Goal: Obtain resource: Obtain resource

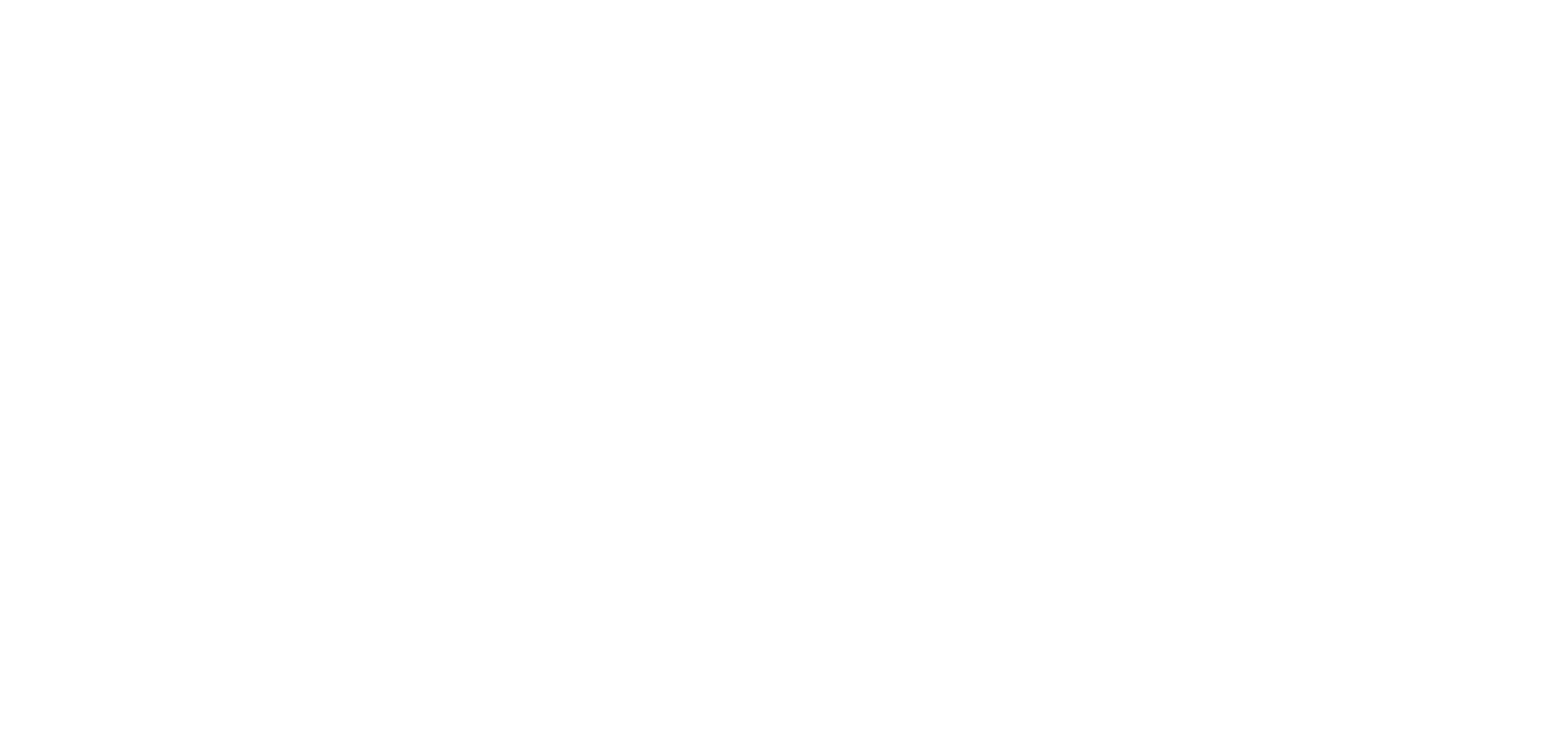
drag, startPoint x: 420, startPoint y: 517, endPoint x: 326, endPoint y: 312, distance: 225.5
click at [326, 312] on div at bounding box center [784, 372] width 1568 height 744
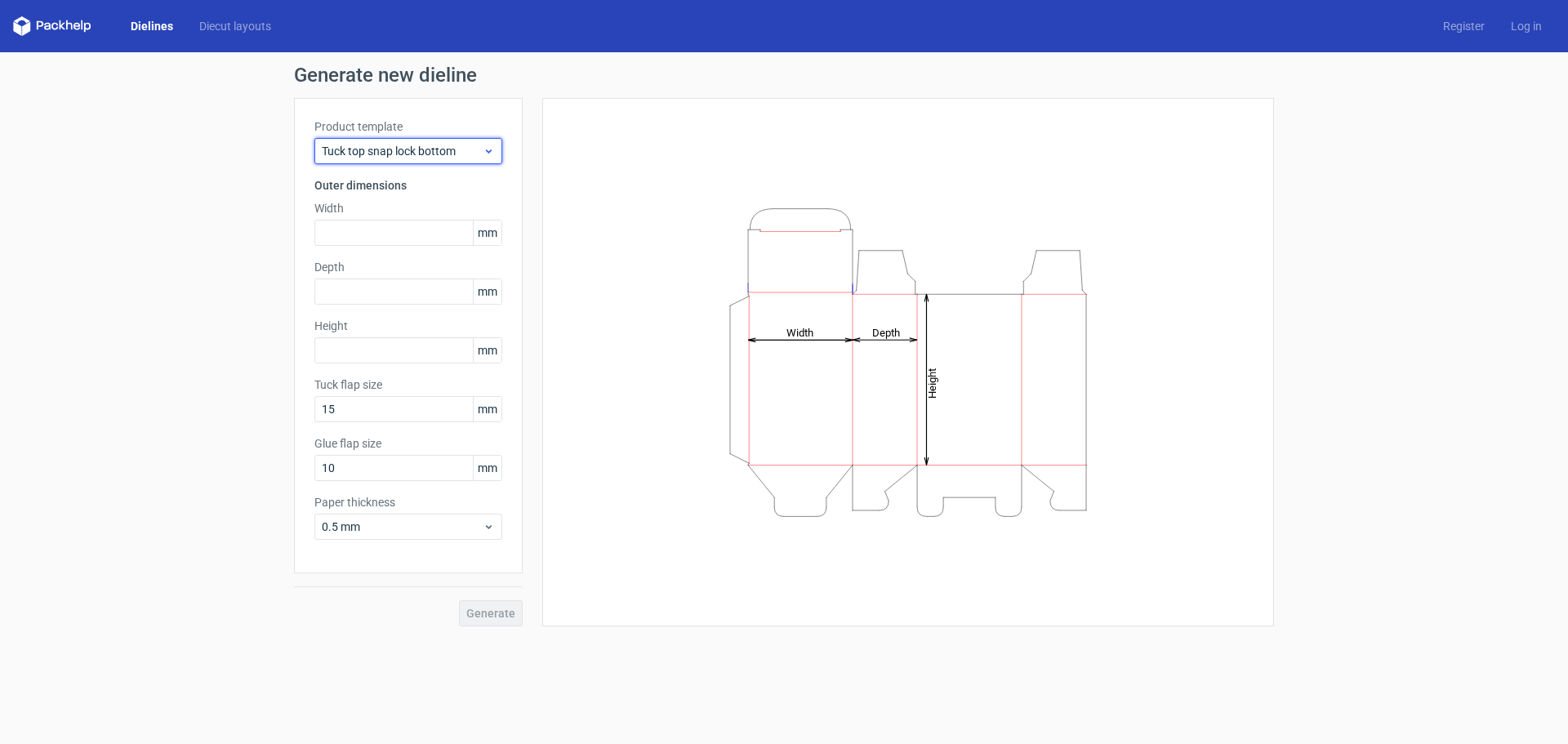
click at [443, 150] on span "Tuck top snap lock bottom" at bounding box center [402, 151] width 161 height 16
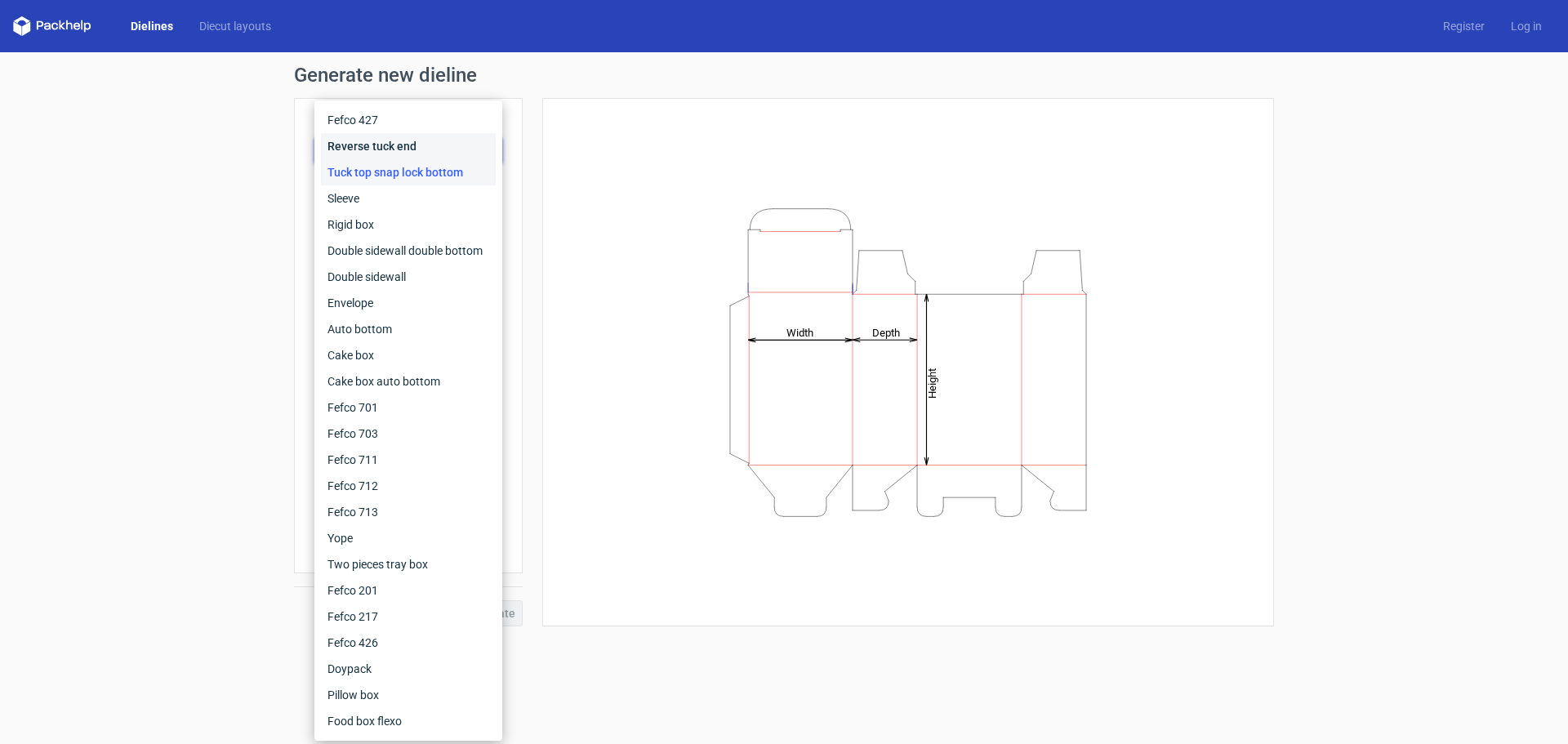
click at [487, 140] on div "Reverse tuck end" at bounding box center [408, 146] width 175 height 26
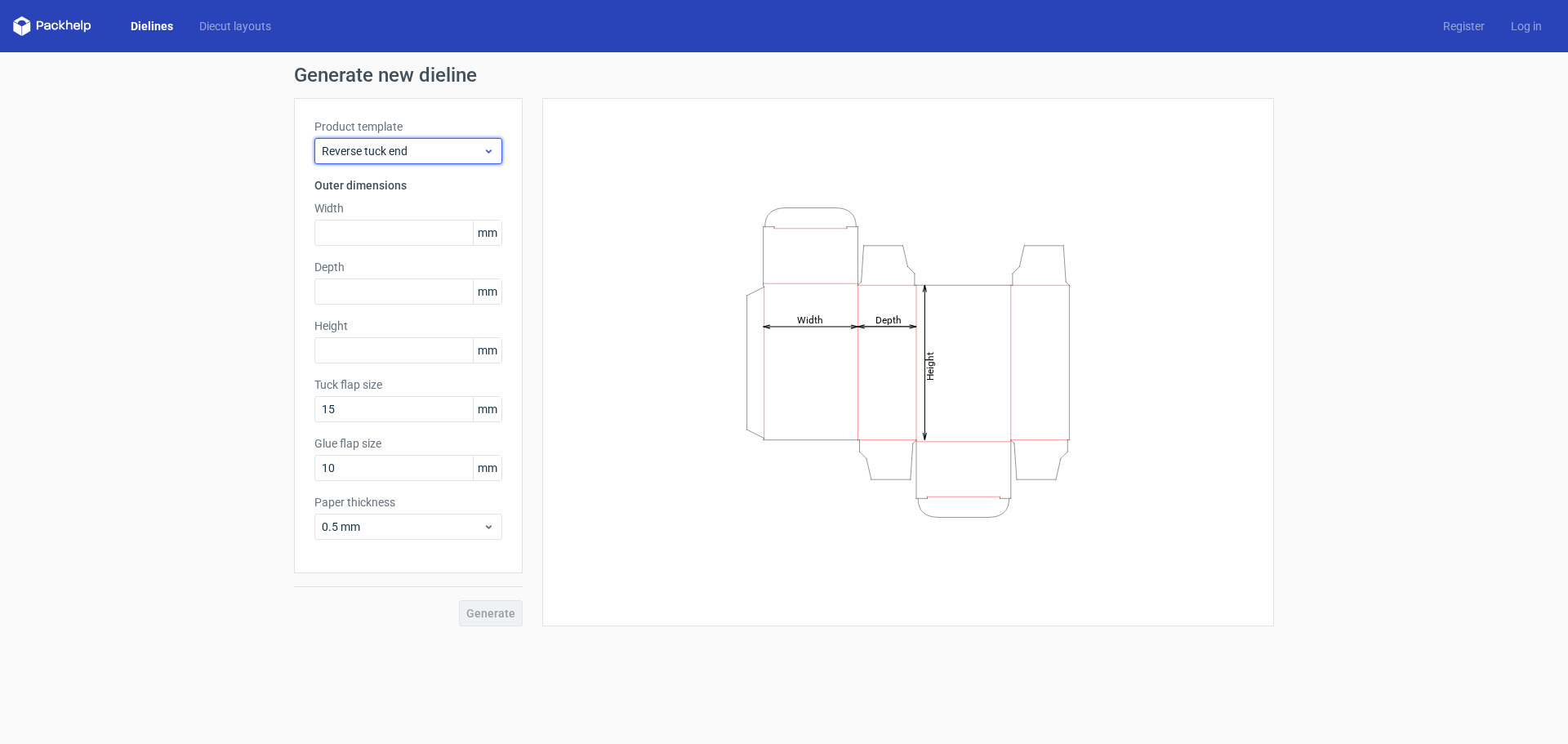
click at [409, 145] on span "Reverse tuck end" at bounding box center [402, 151] width 161 height 16
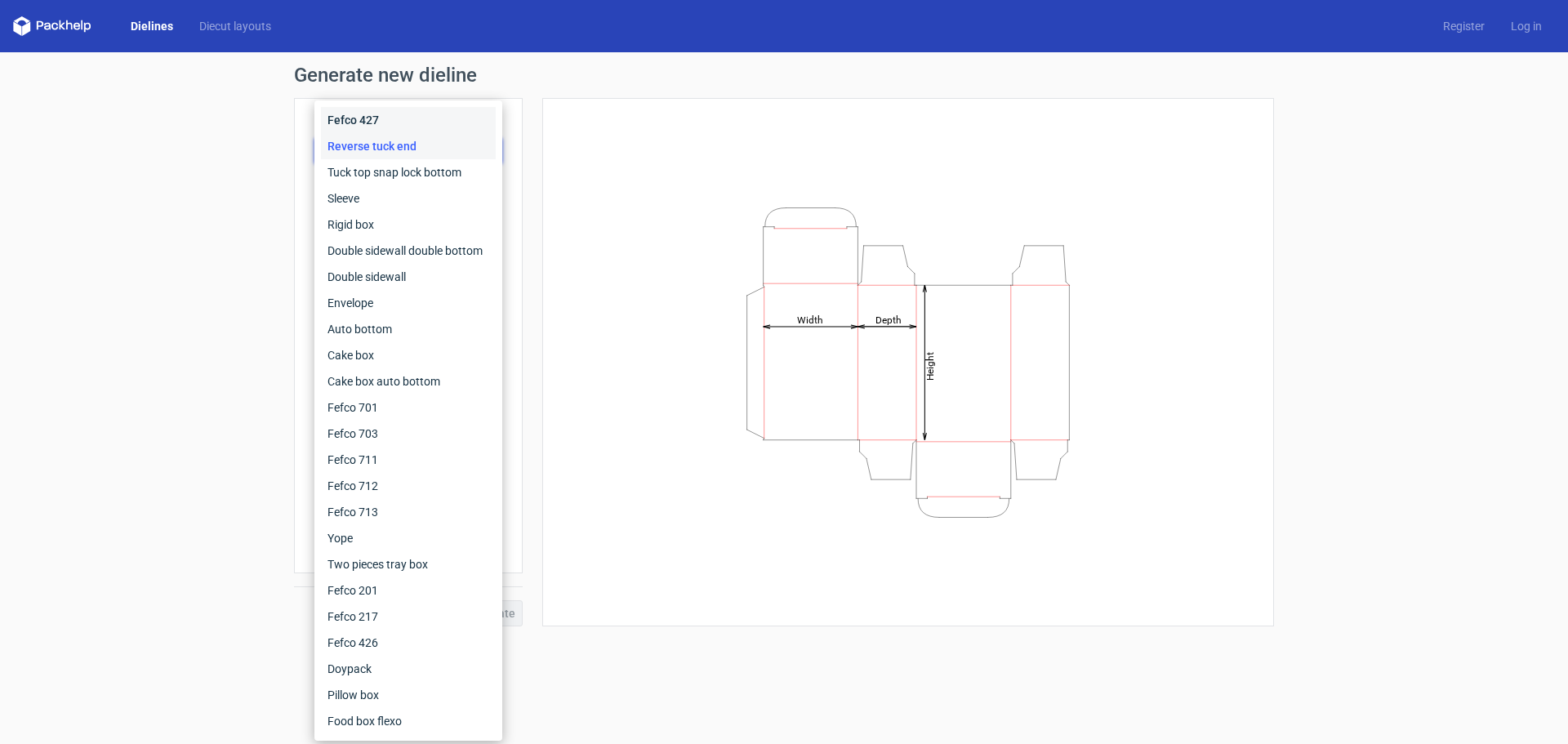
click at [409, 118] on div "Fefco 427" at bounding box center [408, 120] width 175 height 26
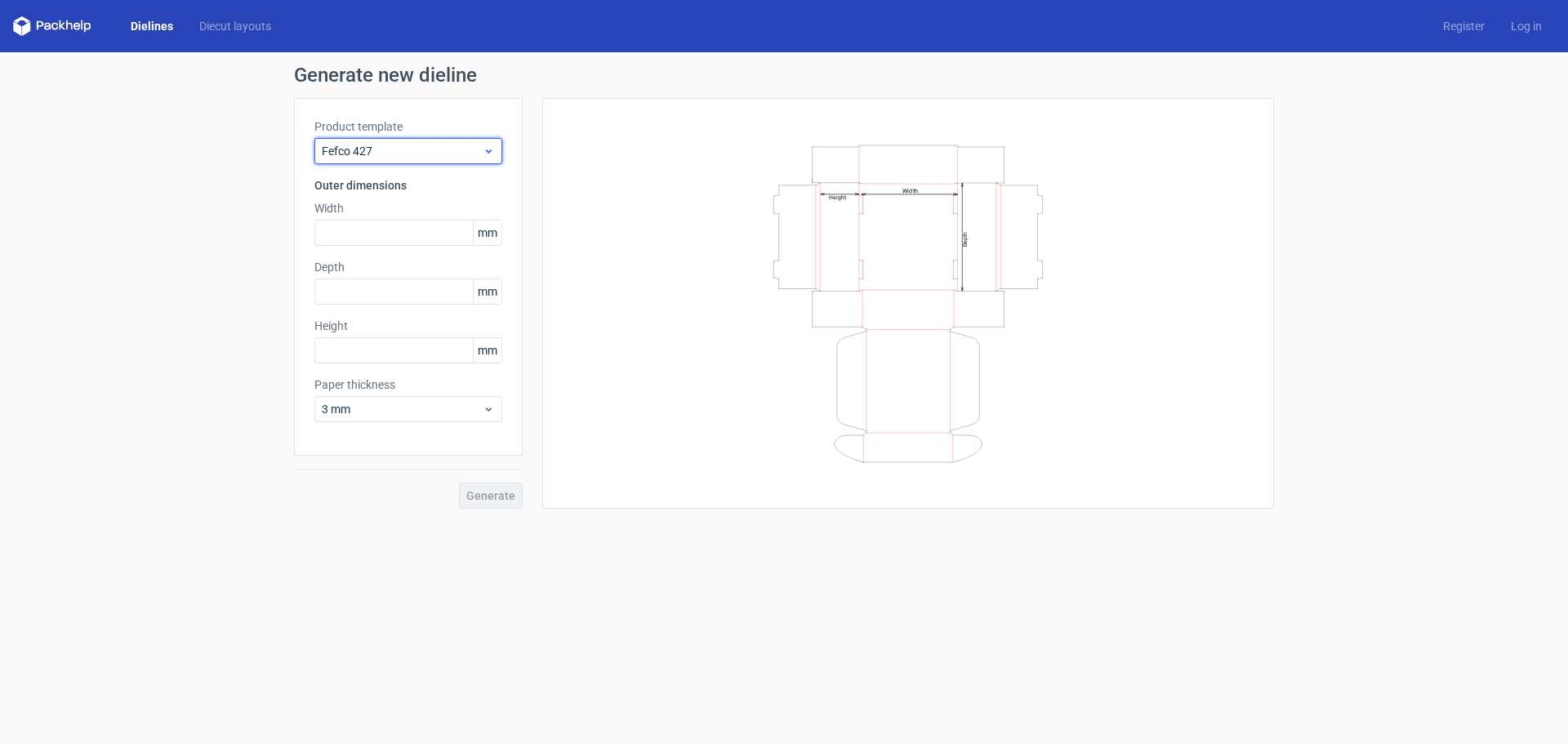
click at [400, 155] on span "Fefco 427" at bounding box center [402, 151] width 161 height 16
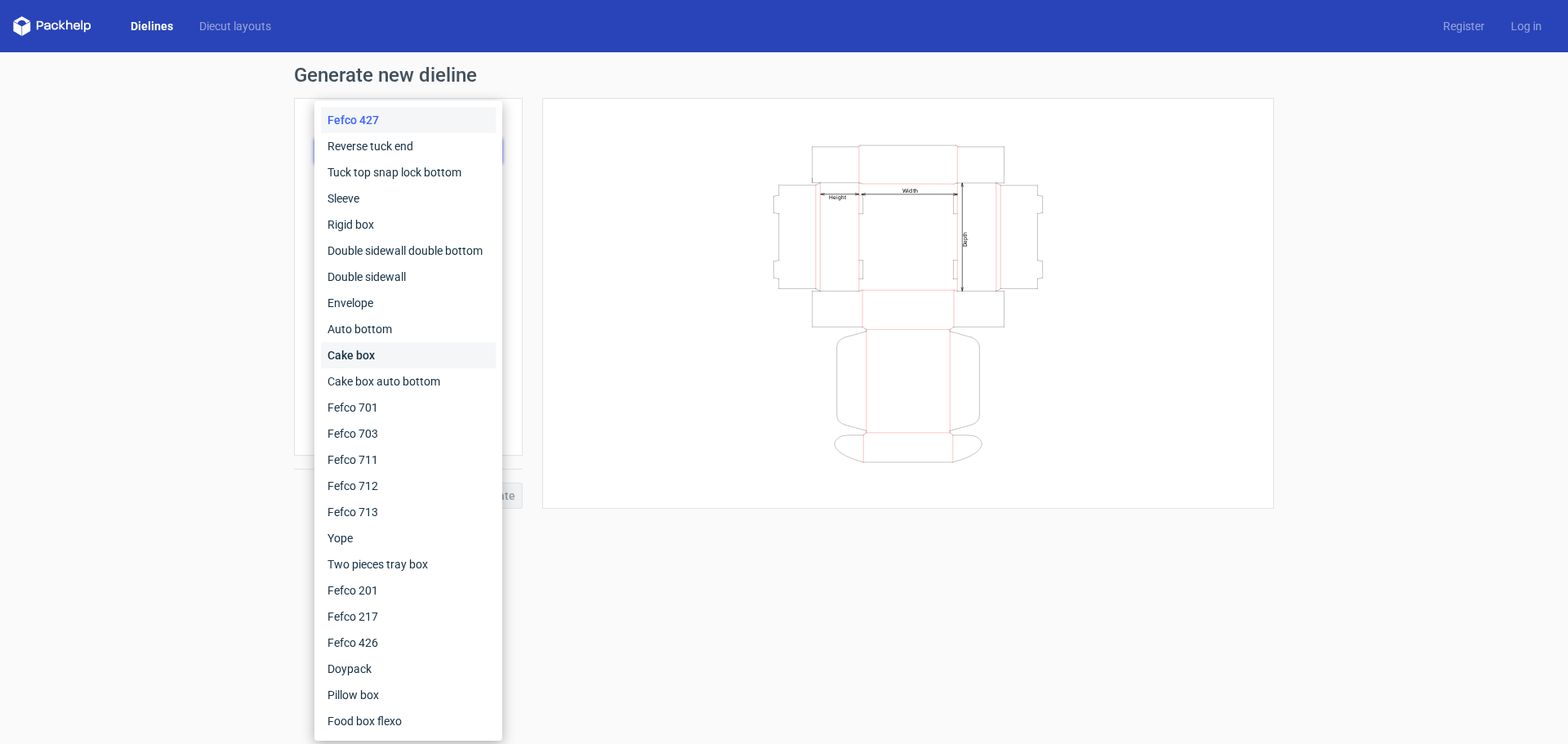
click at [418, 367] on div "Cake box" at bounding box center [408, 355] width 175 height 26
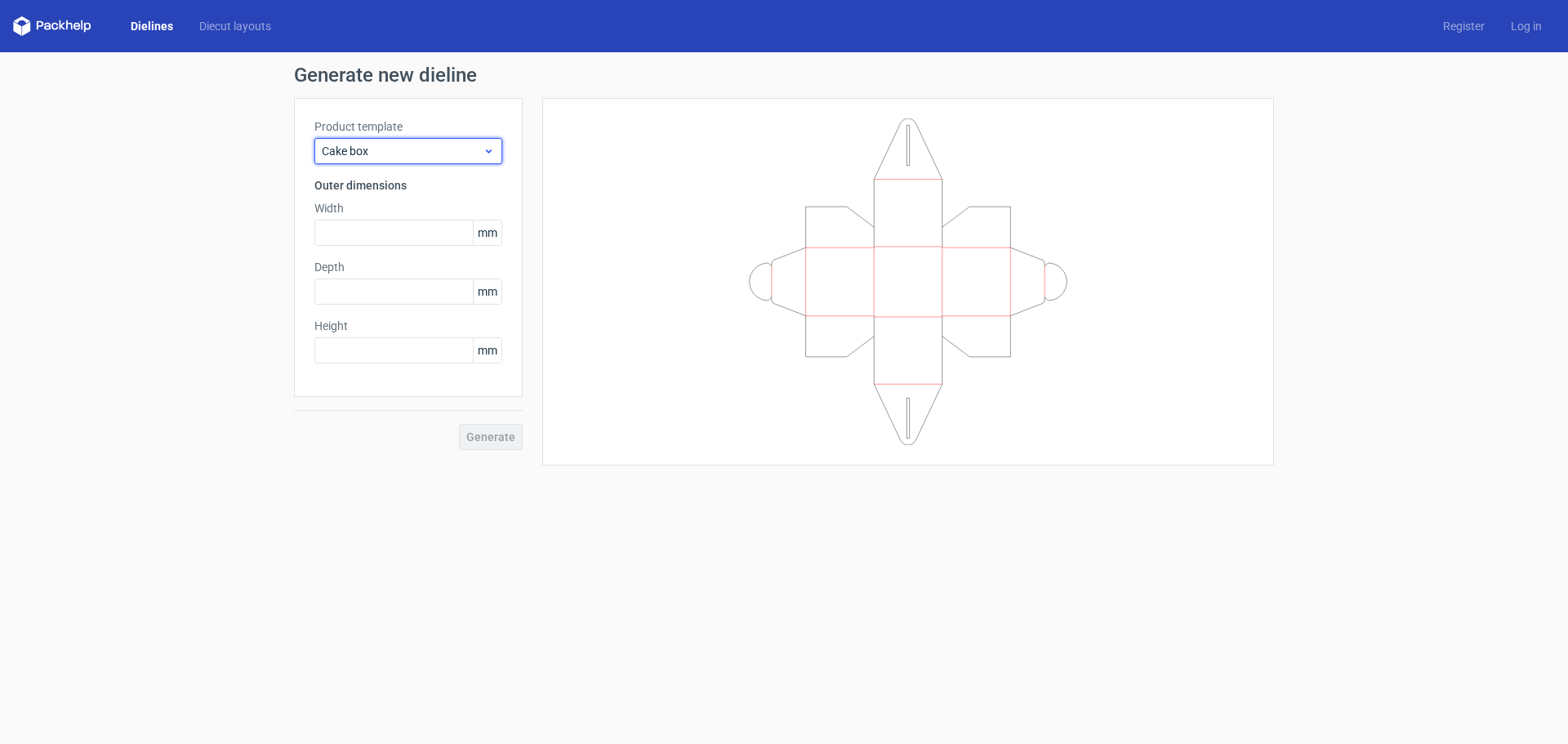
click at [417, 143] on span "Cake box" at bounding box center [402, 151] width 161 height 16
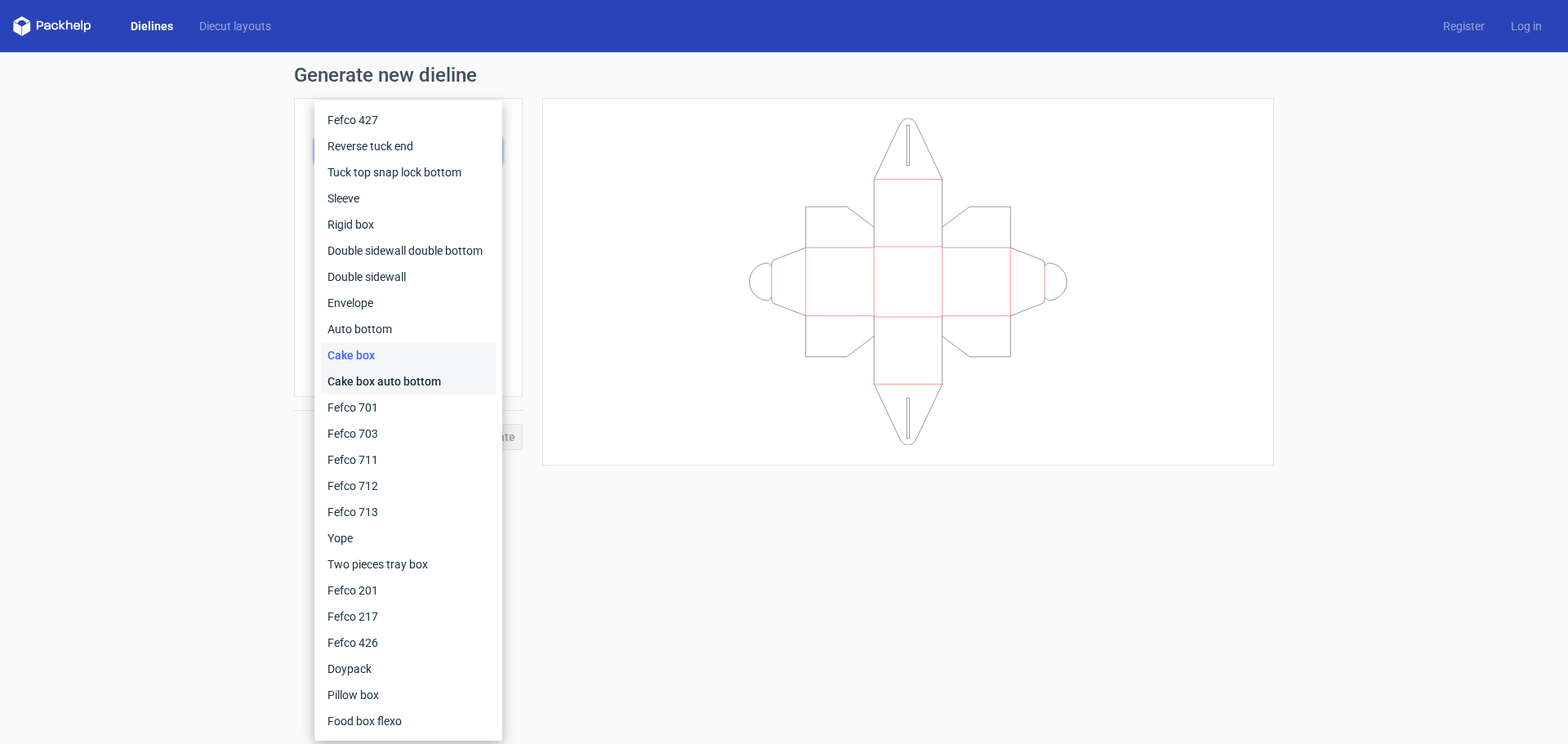
click at [412, 371] on div "Cake box auto bottom" at bounding box center [408, 381] width 175 height 26
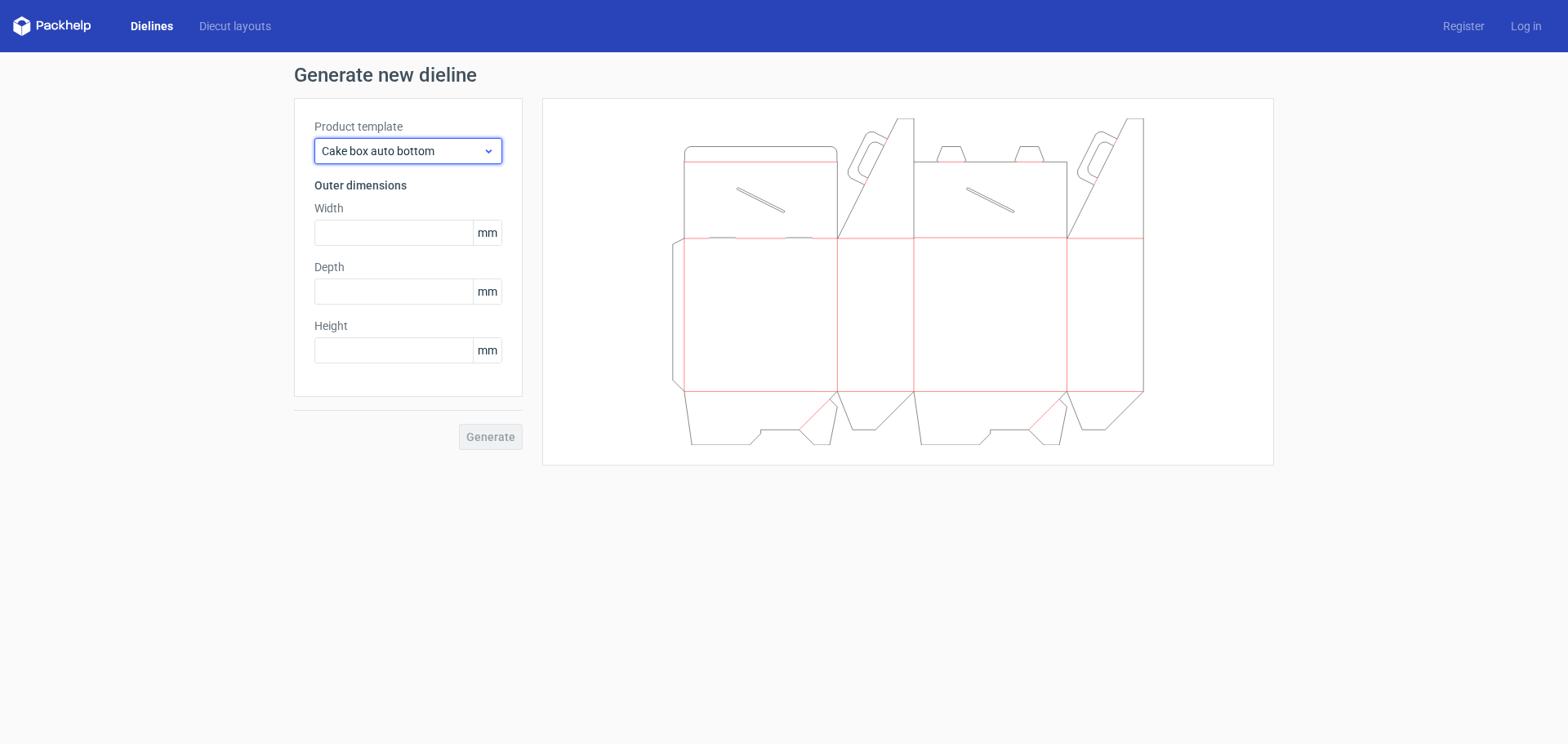
click at [459, 153] on span "Cake box auto bottom" at bounding box center [402, 151] width 161 height 16
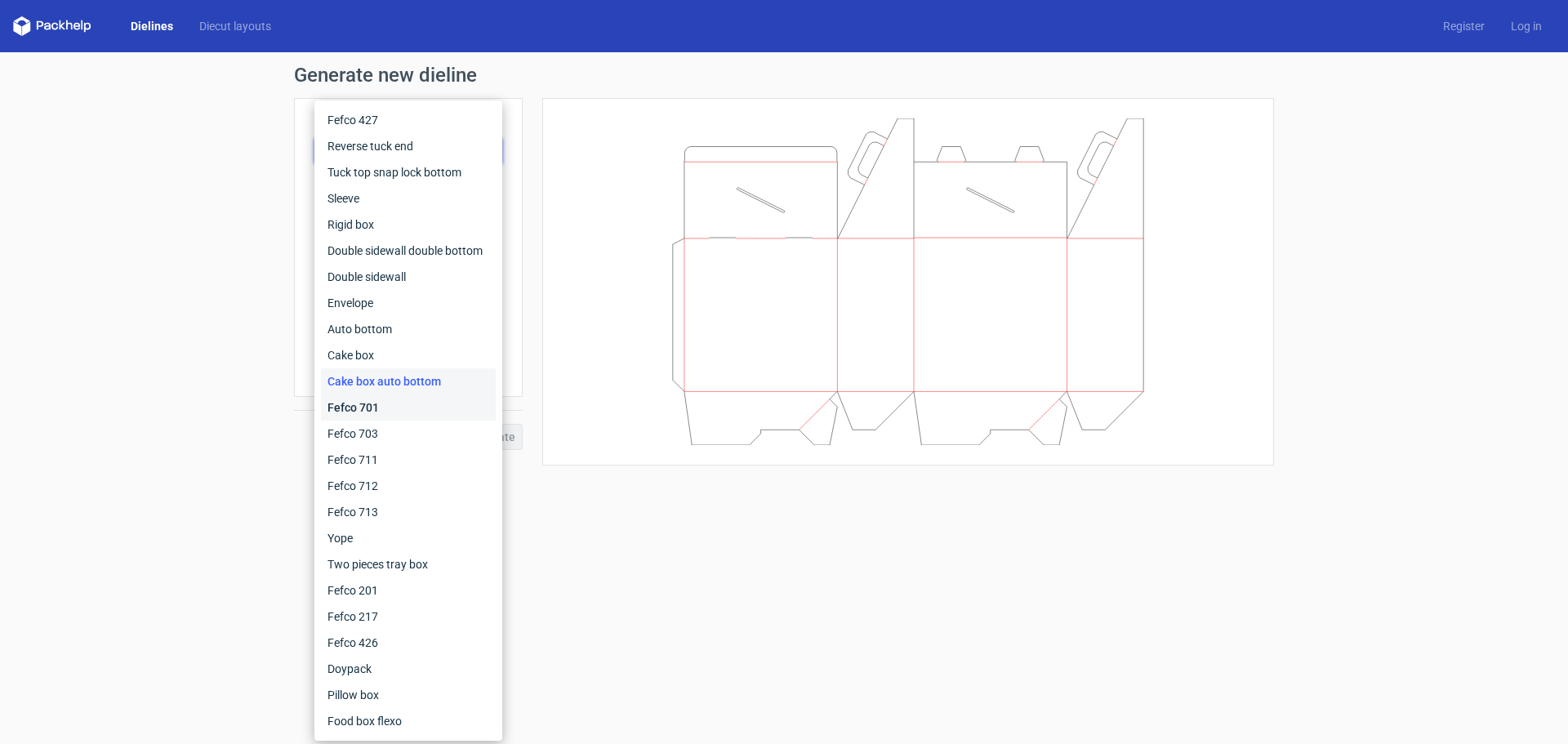
click at [411, 414] on div "Fefco 701" at bounding box center [408, 408] width 175 height 26
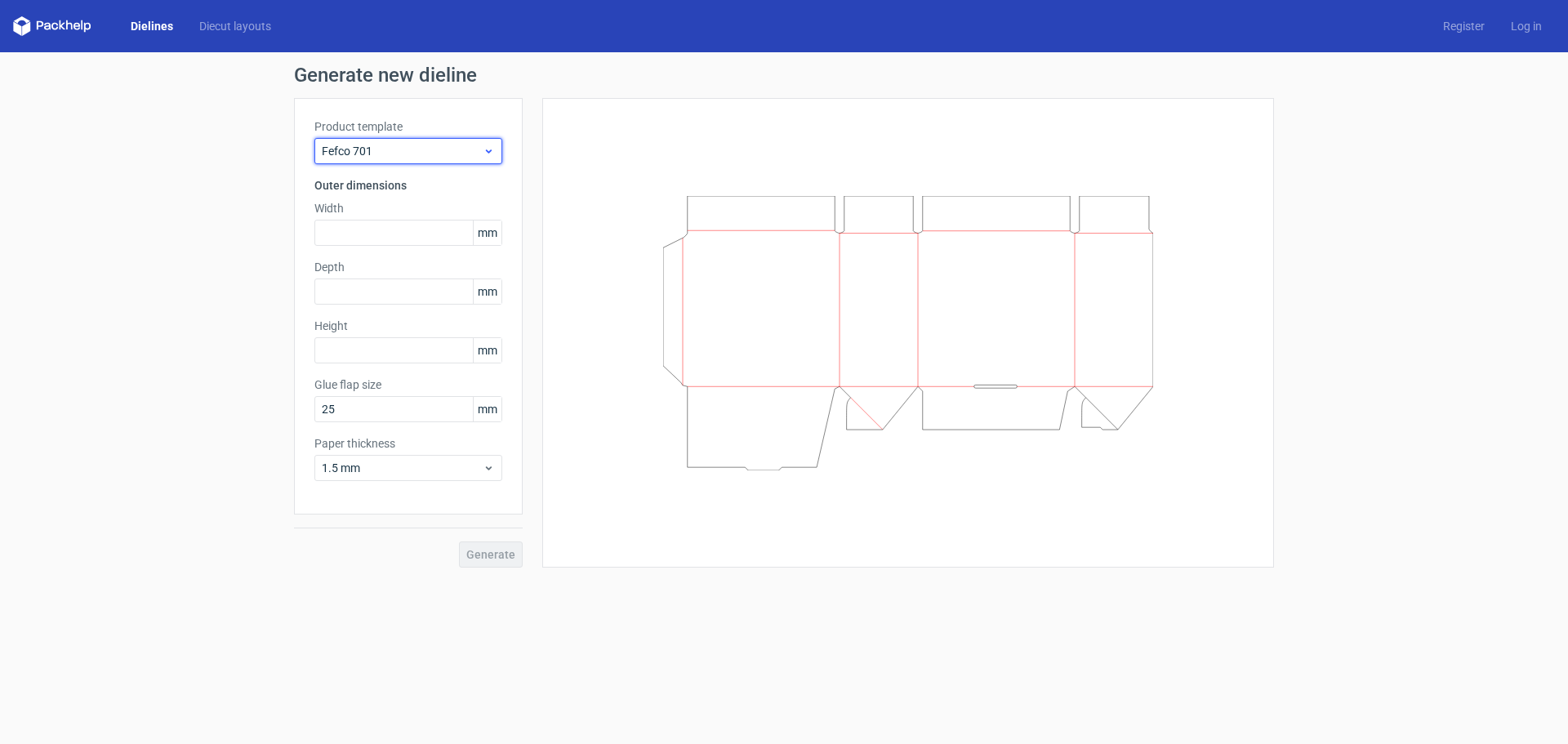
click at [417, 151] on span "Fefco 701" at bounding box center [402, 151] width 161 height 16
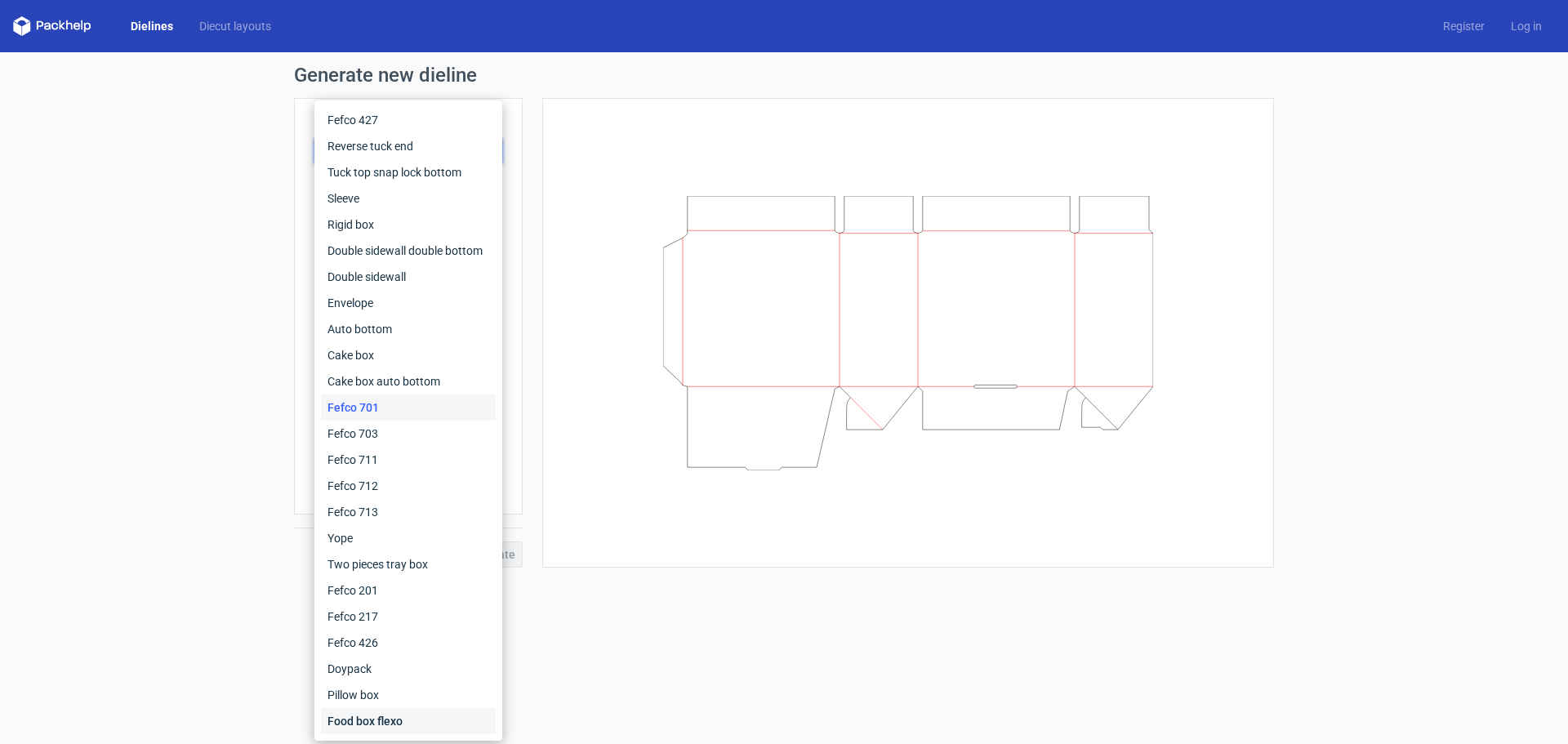
click at [409, 729] on div "Food box flexo" at bounding box center [408, 721] width 175 height 26
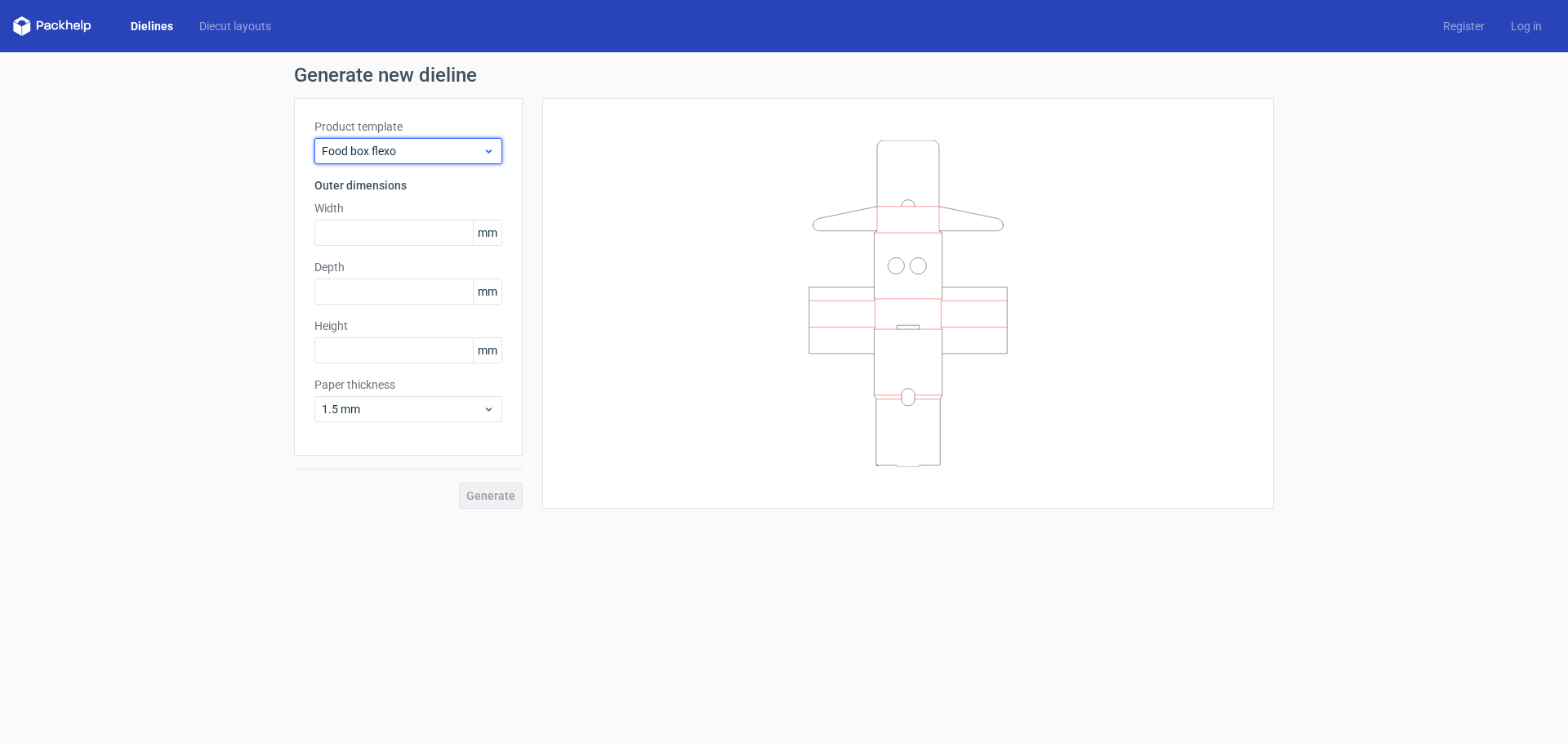
click at [413, 149] on span "Food box flexo" at bounding box center [402, 151] width 161 height 16
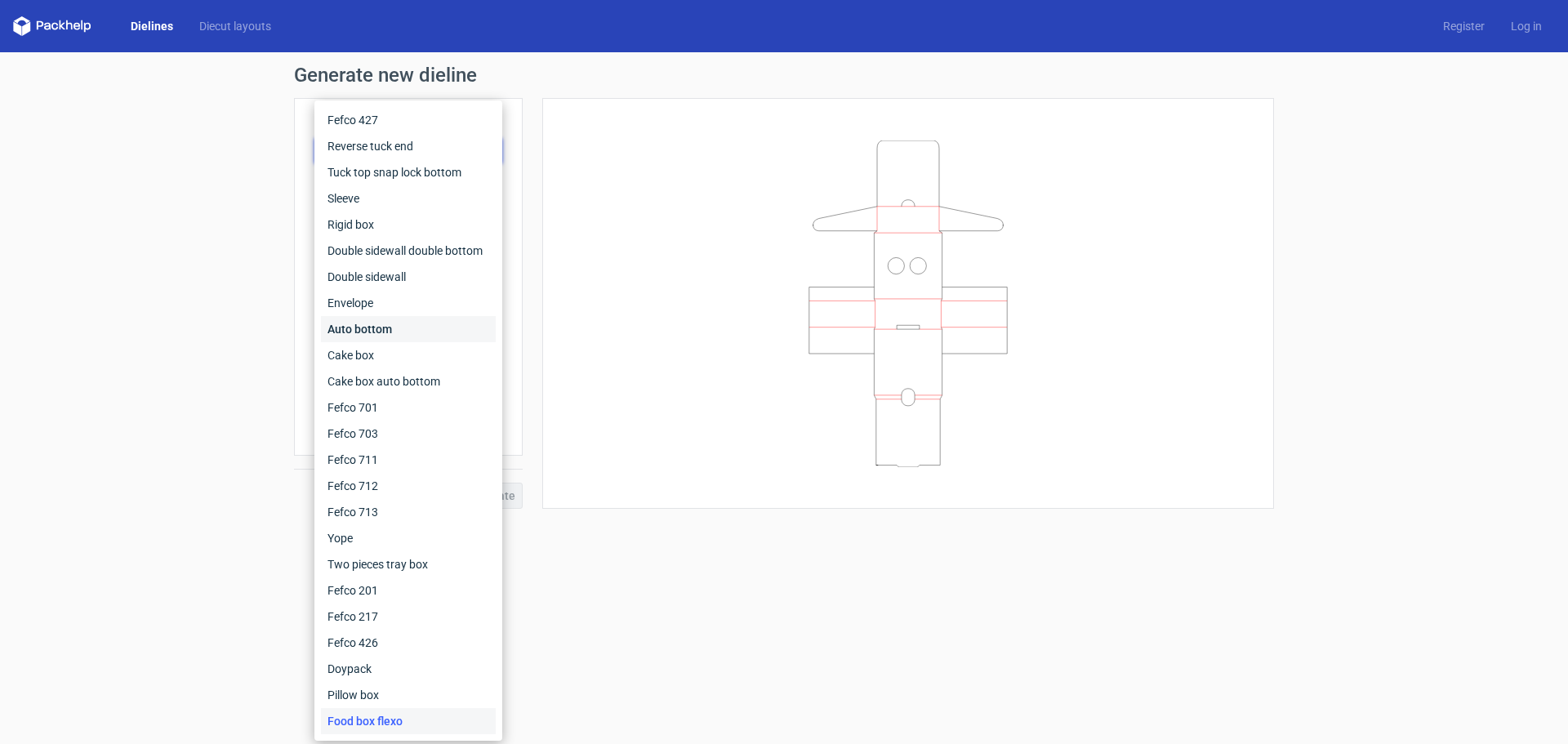
click at [400, 329] on div "Auto bottom" at bounding box center [408, 329] width 175 height 26
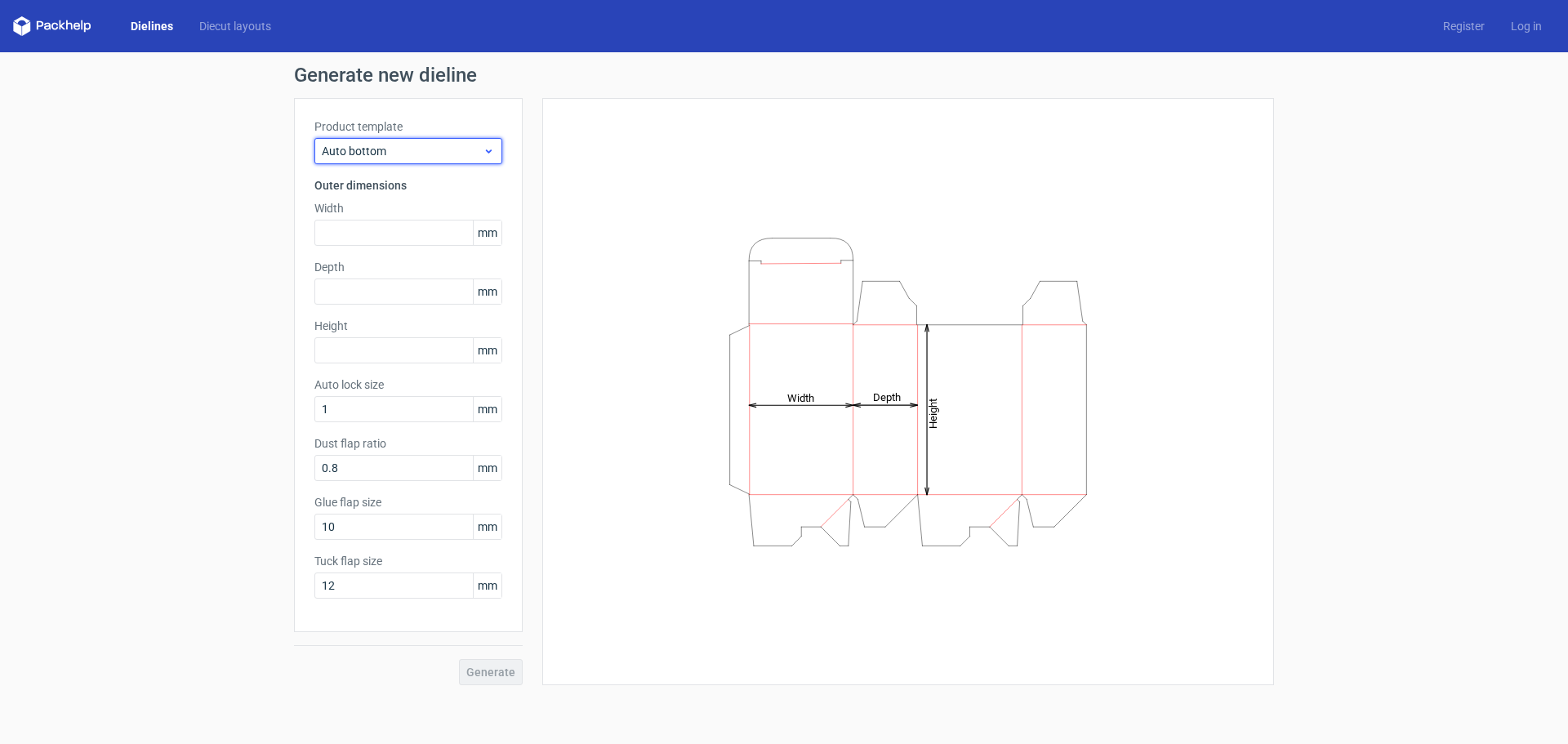
click at [420, 152] on span "Auto bottom" at bounding box center [402, 151] width 161 height 16
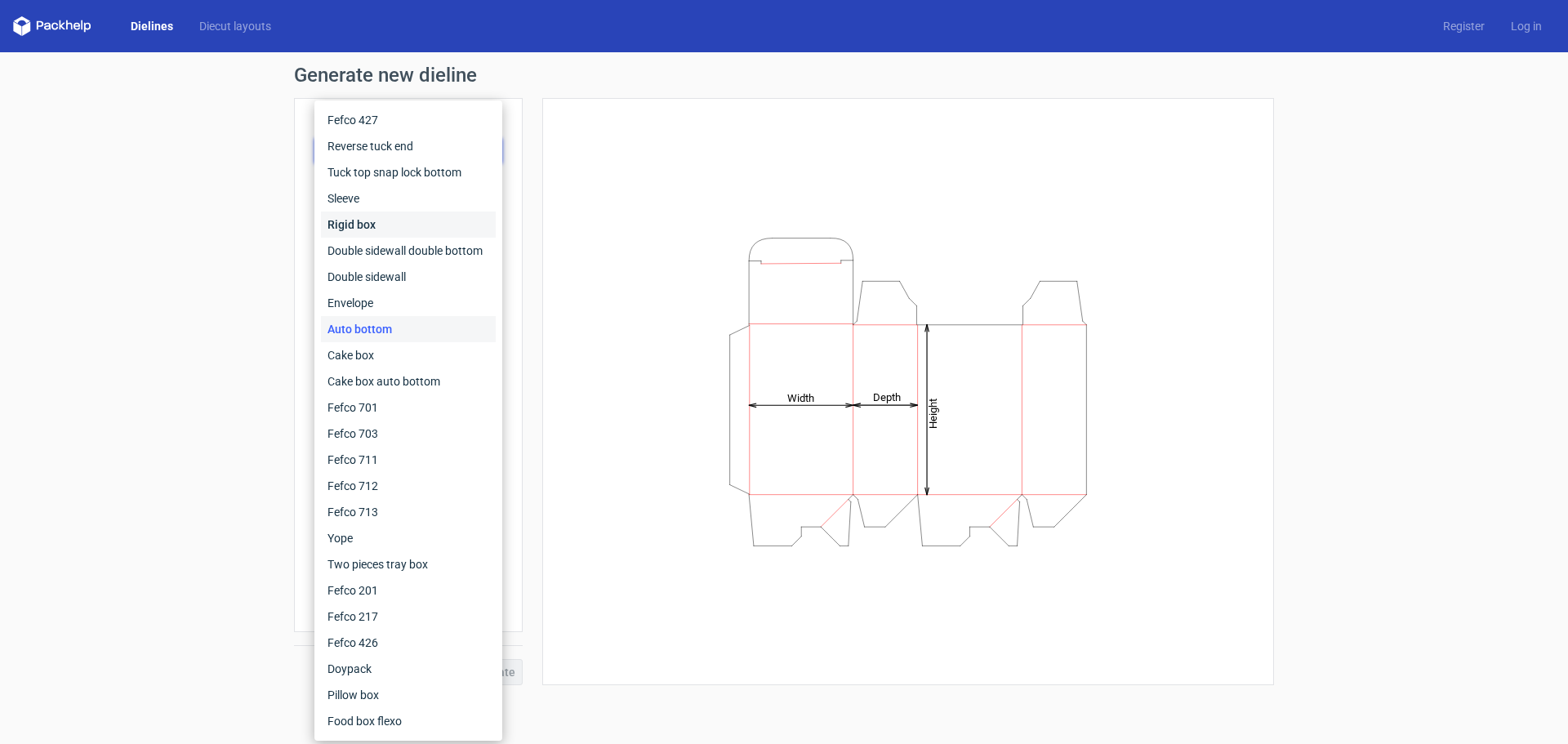
click at [398, 232] on div "Rigid box" at bounding box center [408, 224] width 175 height 26
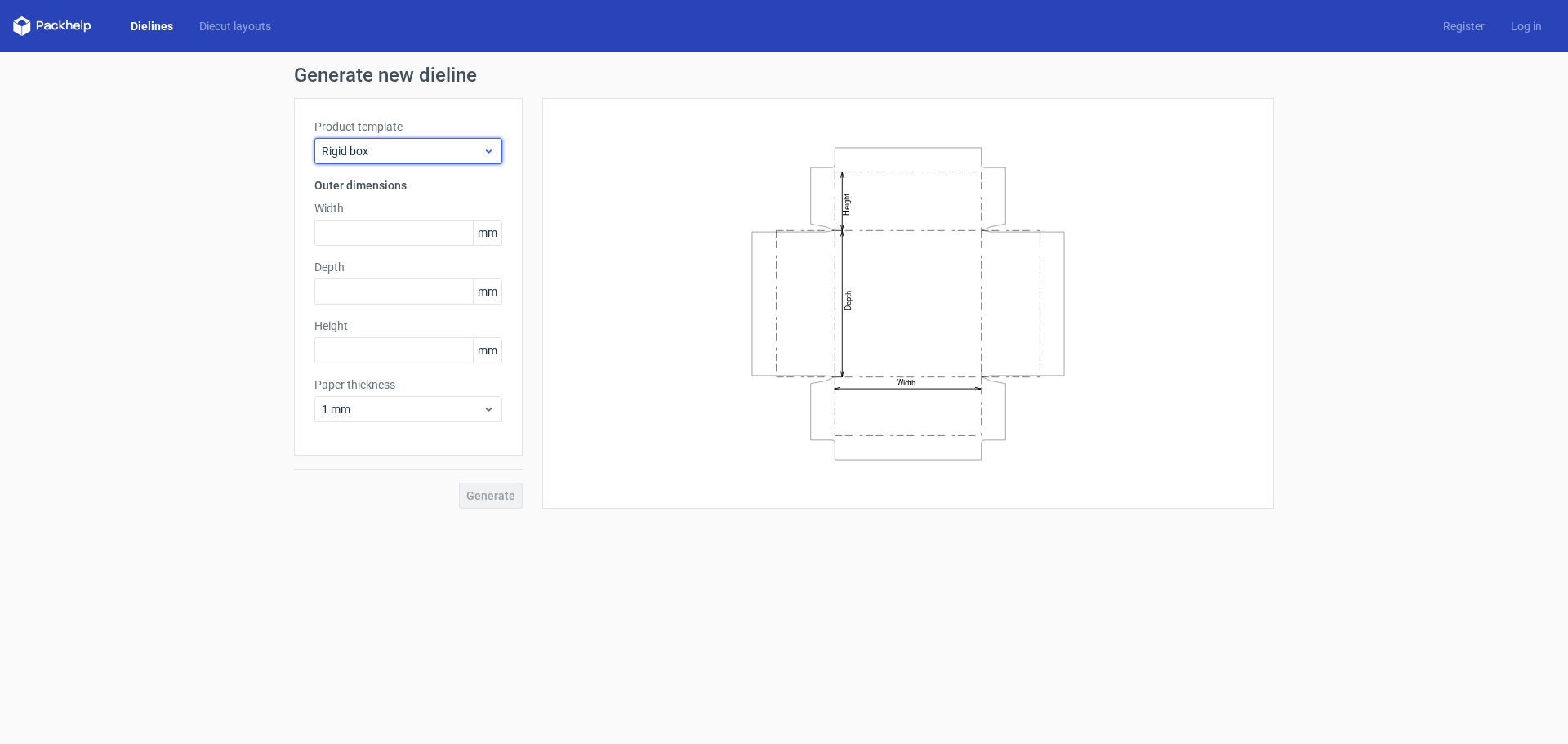
click at [399, 147] on span "Rigid box" at bounding box center [402, 151] width 161 height 16
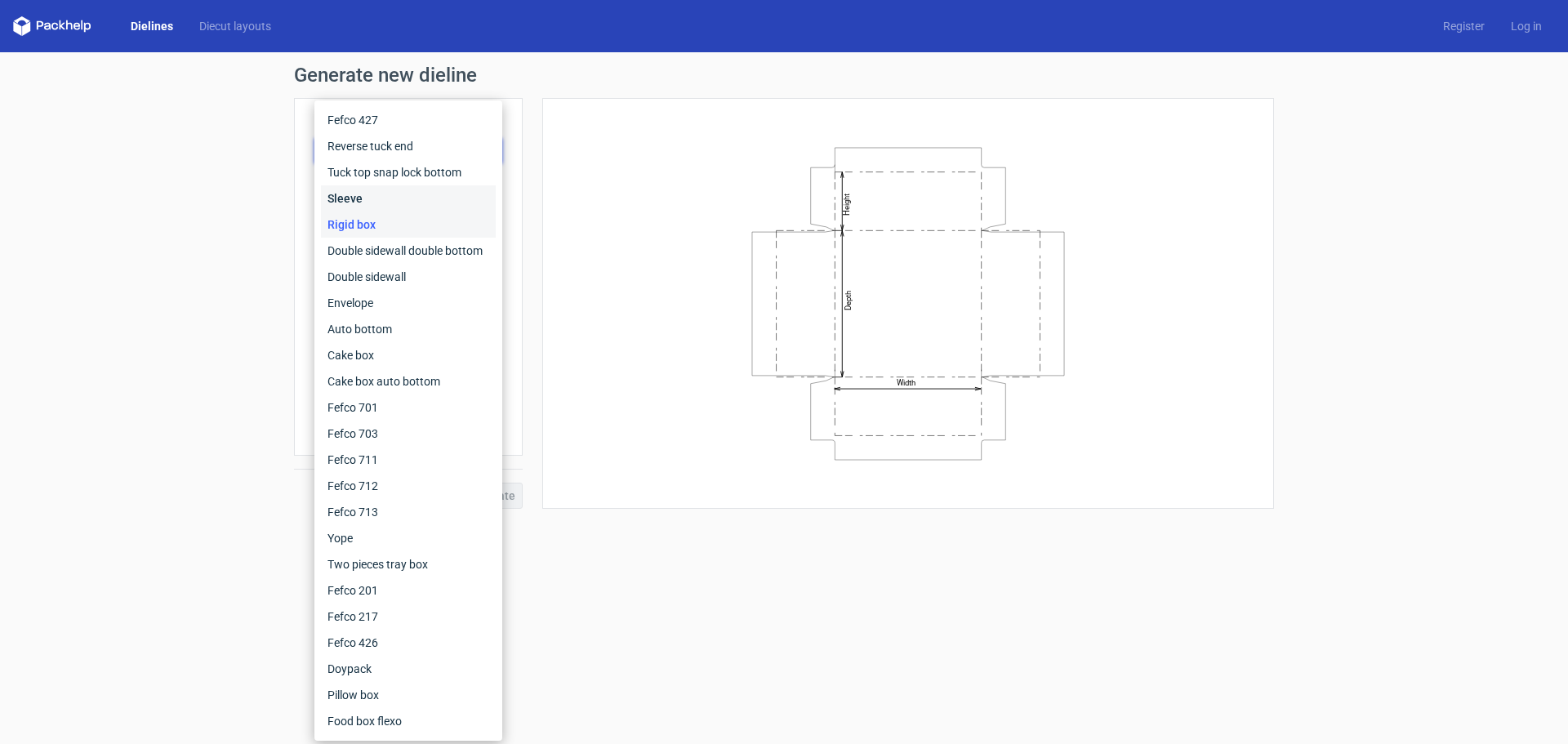
click at [392, 194] on div "Sleeve" at bounding box center [408, 198] width 175 height 26
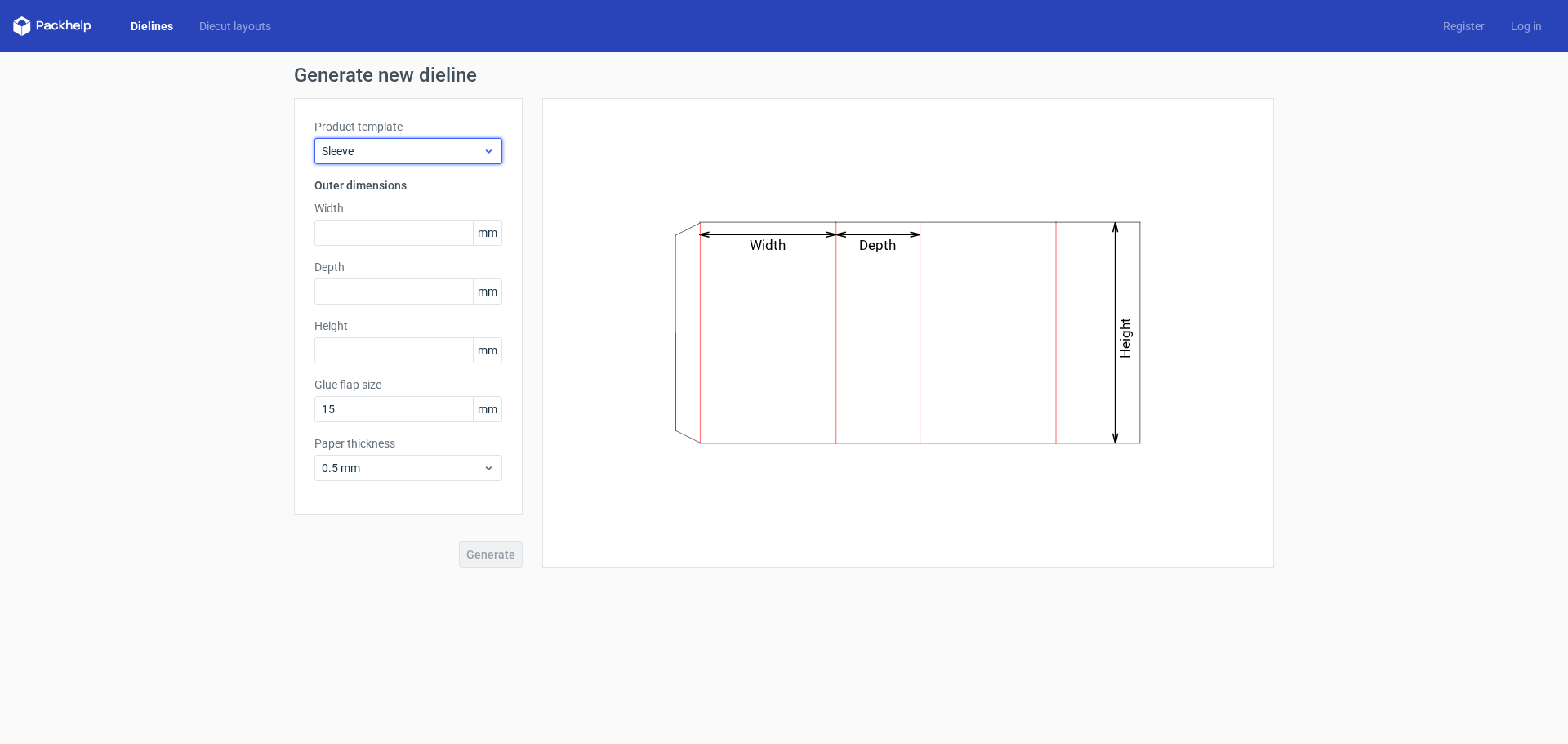
click at [412, 144] on span "Sleeve" at bounding box center [402, 151] width 161 height 16
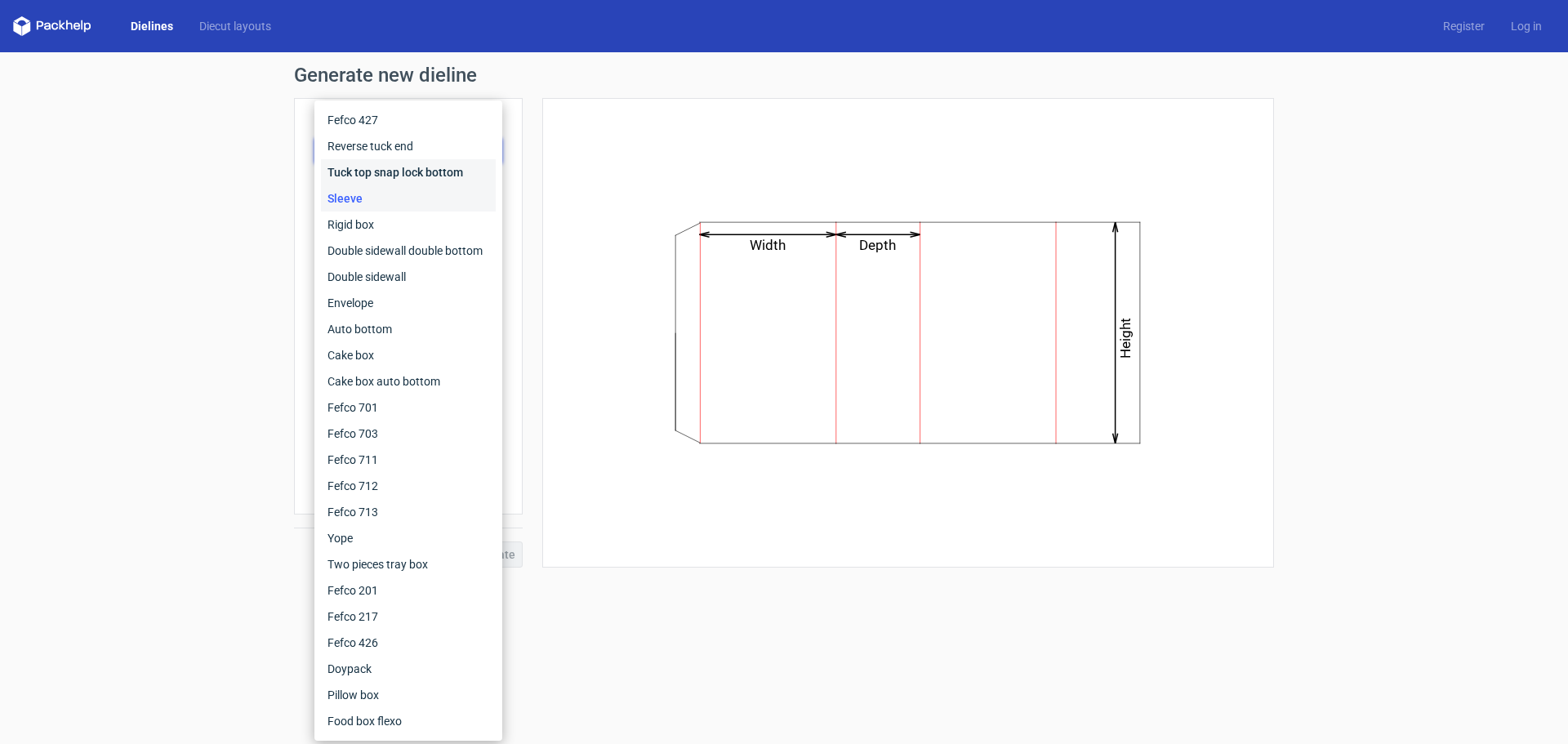
click at [433, 168] on div "Tuck top snap lock bottom" at bounding box center [408, 173] width 175 height 26
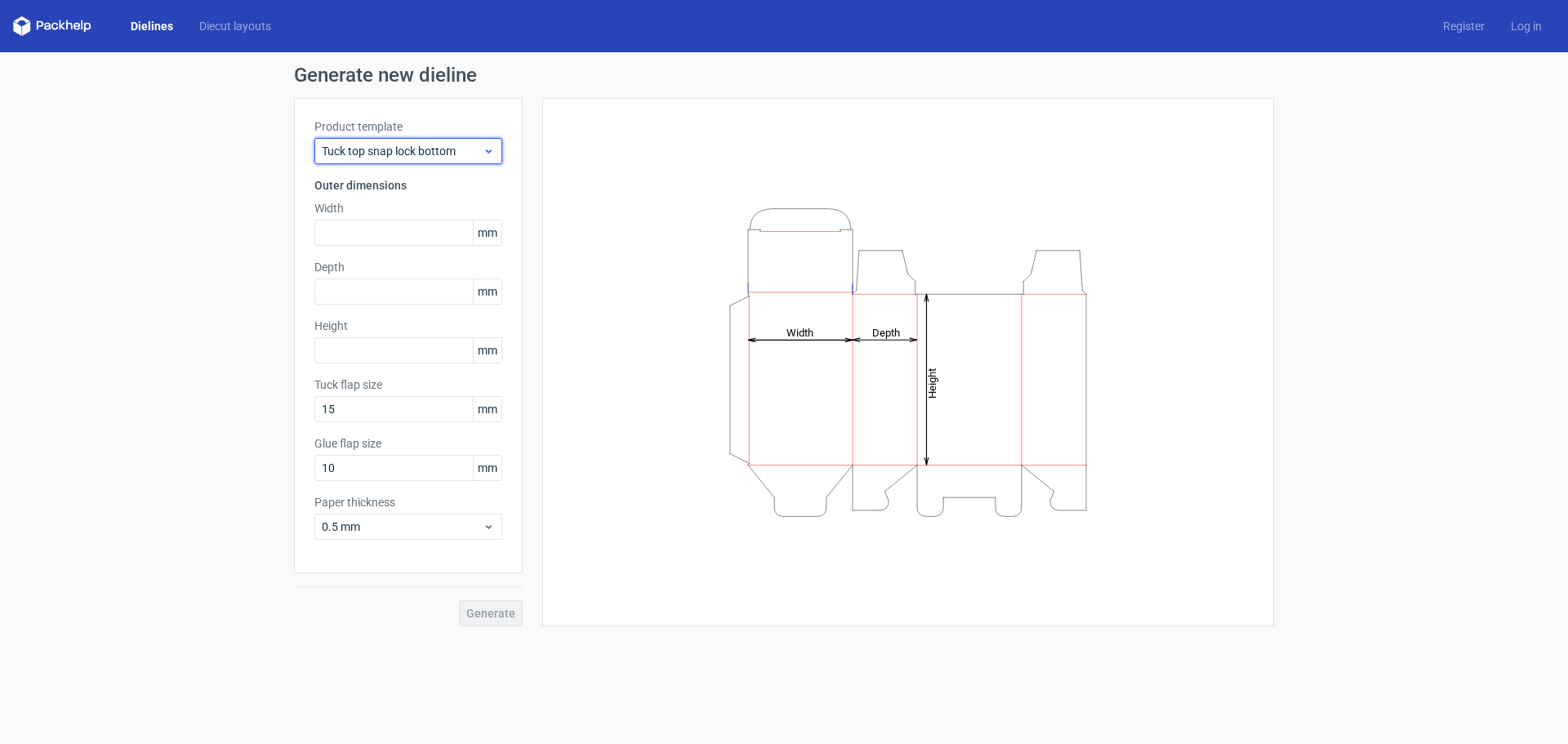
click at [431, 156] on span "Tuck top snap lock bottom" at bounding box center [402, 151] width 161 height 16
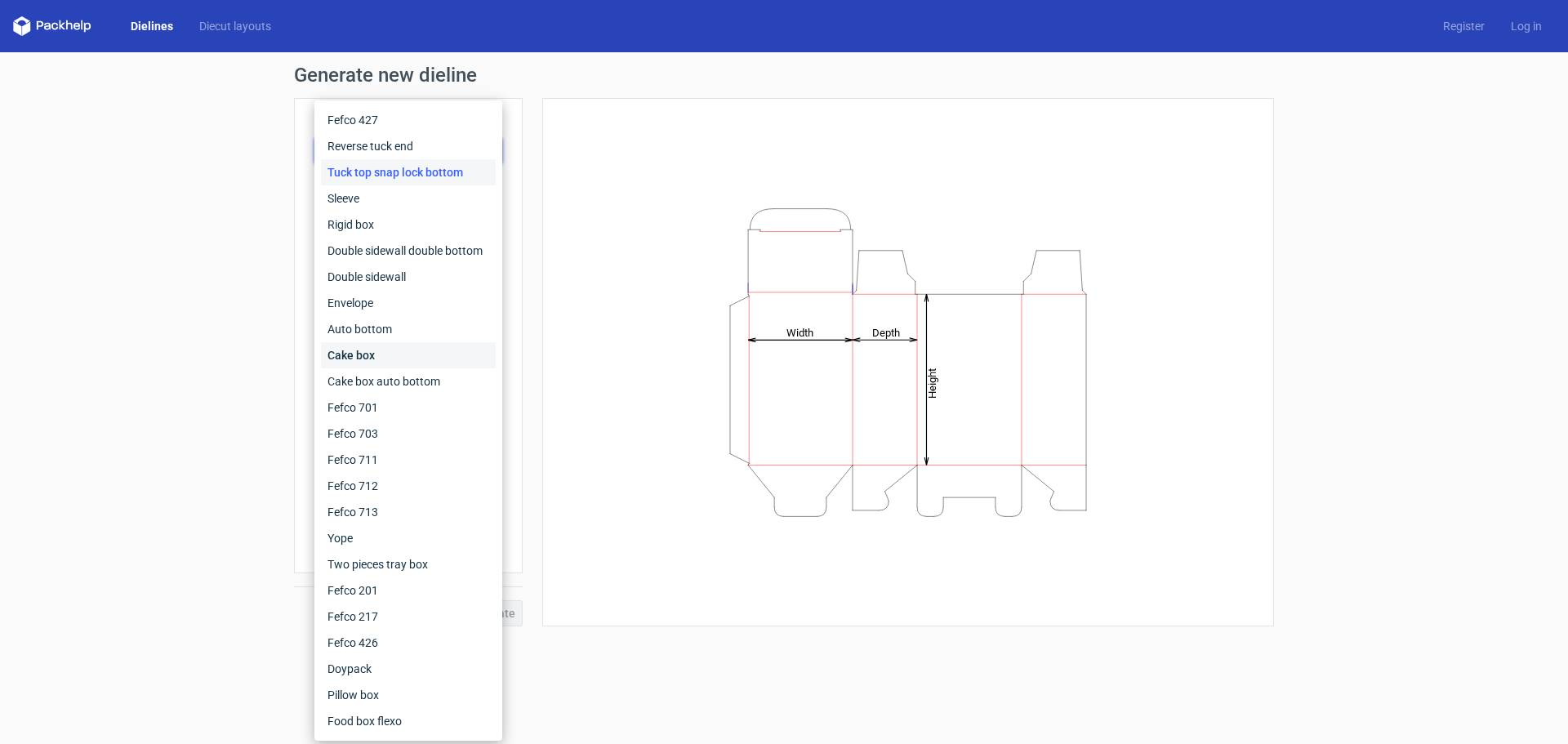
click at [410, 351] on div "Cake box" at bounding box center [408, 355] width 175 height 26
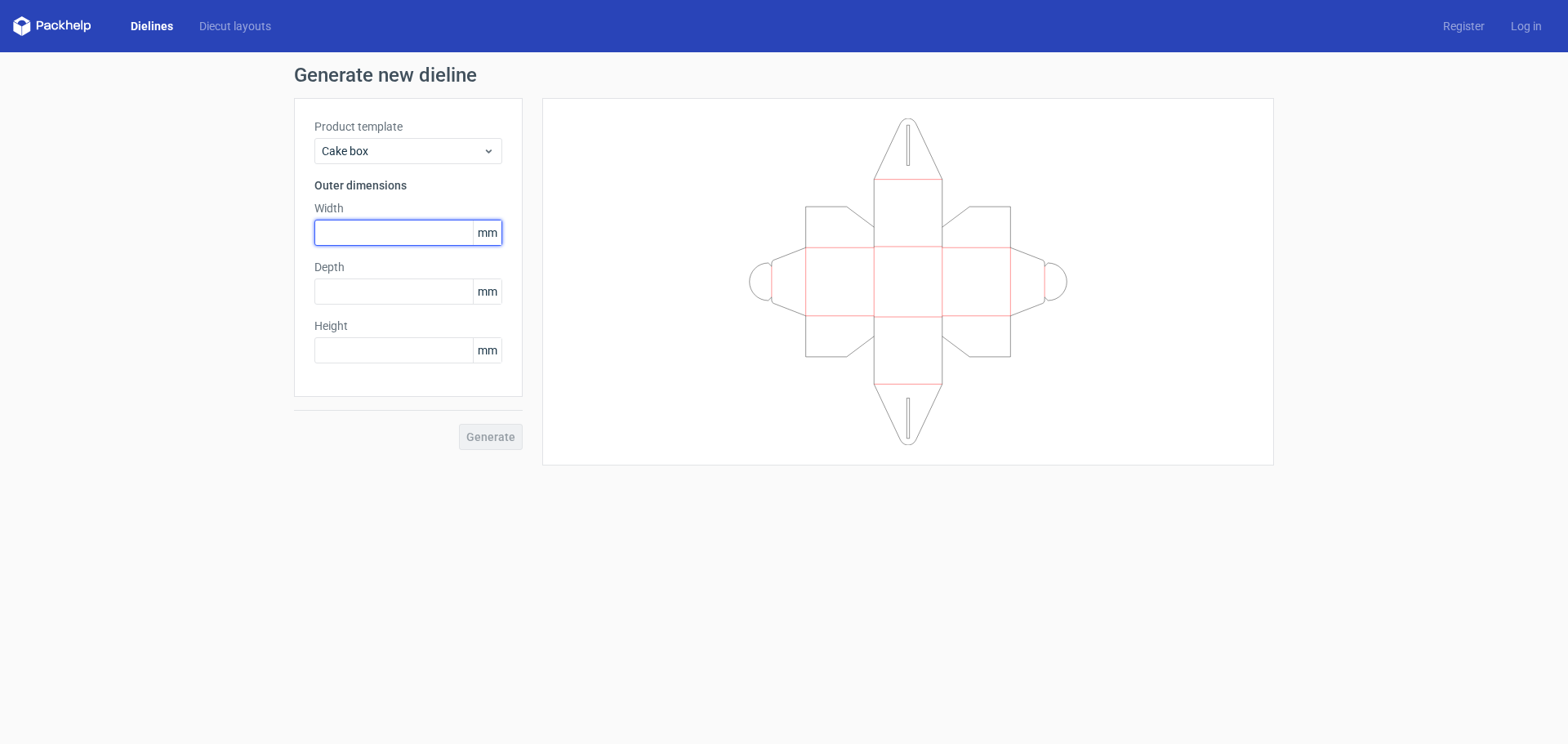
click at [414, 234] on input "text" at bounding box center [408, 233] width 187 height 26
click at [481, 233] on span "mm" at bounding box center [487, 233] width 29 height 25
click at [357, 231] on input "text" at bounding box center [408, 233] width 187 height 26
click at [478, 228] on span "mm" at bounding box center [487, 233] width 29 height 25
click at [405, 234] on input "text" at bounding box center [408, 233] width 187 height 26
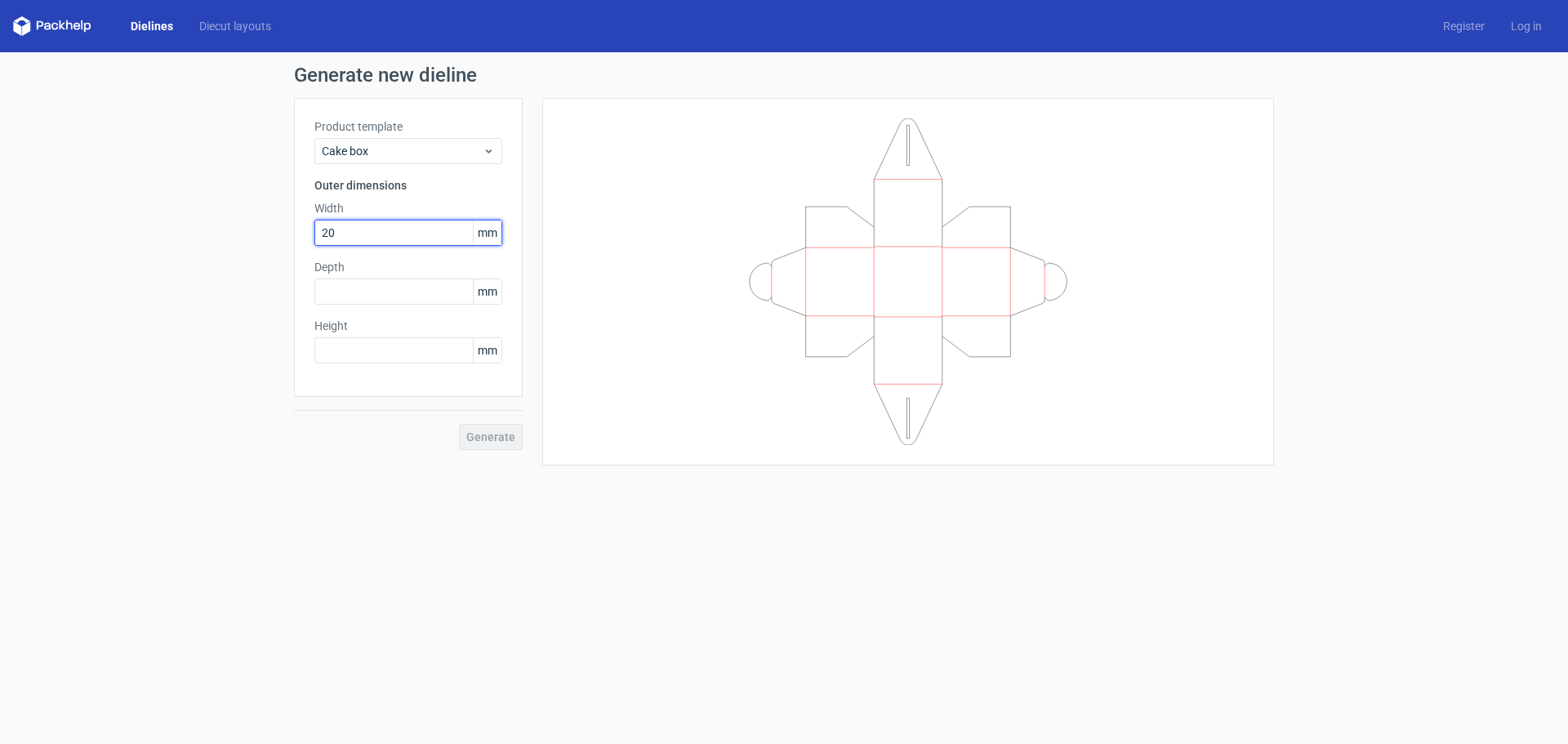
type input "20"
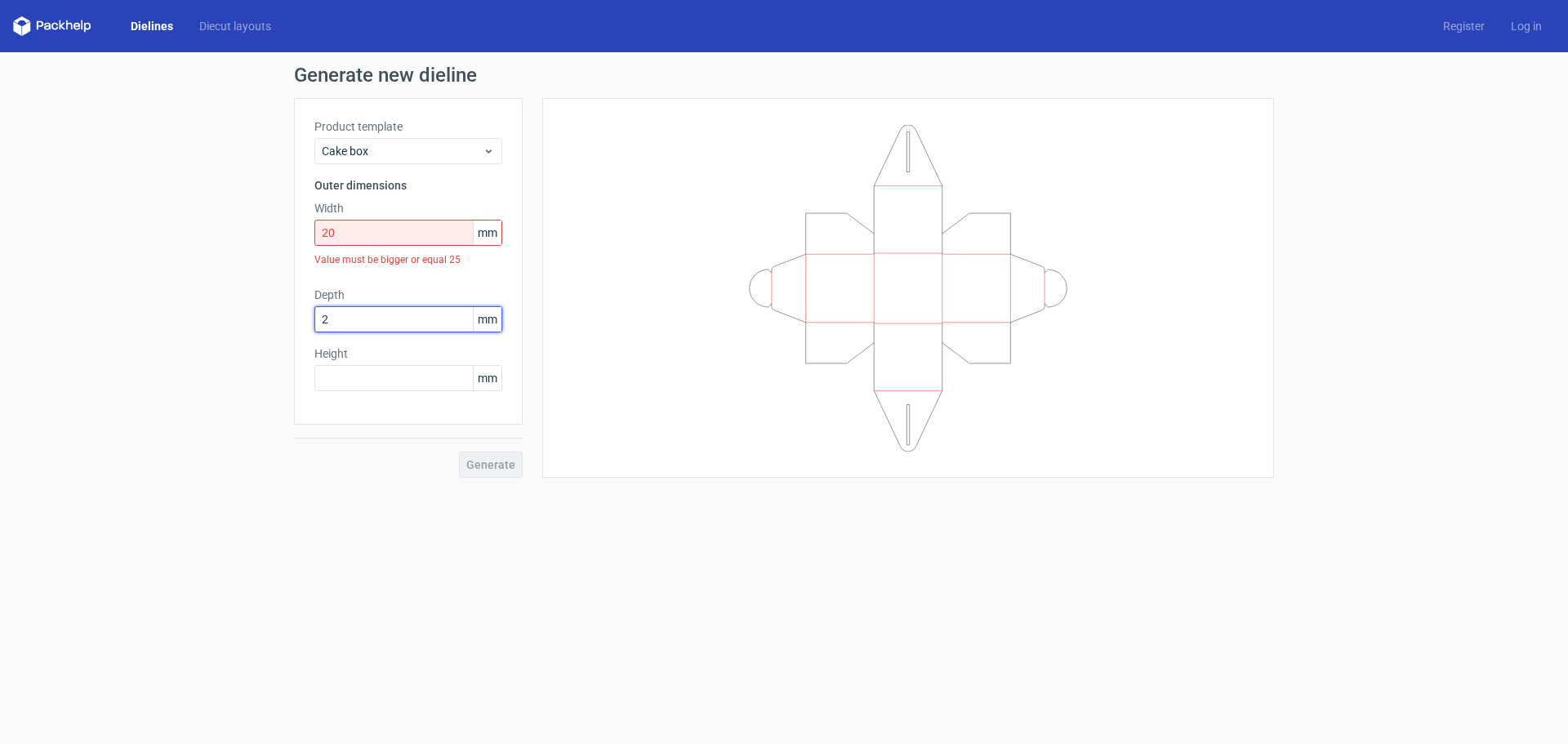
type input "2"
drag, startPoint x: 404, startPoint y: 235, endPoint x: 148, endPoint y: 151, distance: 269.4
click at [148, 151] on div "Generate new dieline Product template Cake box Outer dimensions Width 20 mm Val…" at bounding box center [784, 285] width 1568 height 466
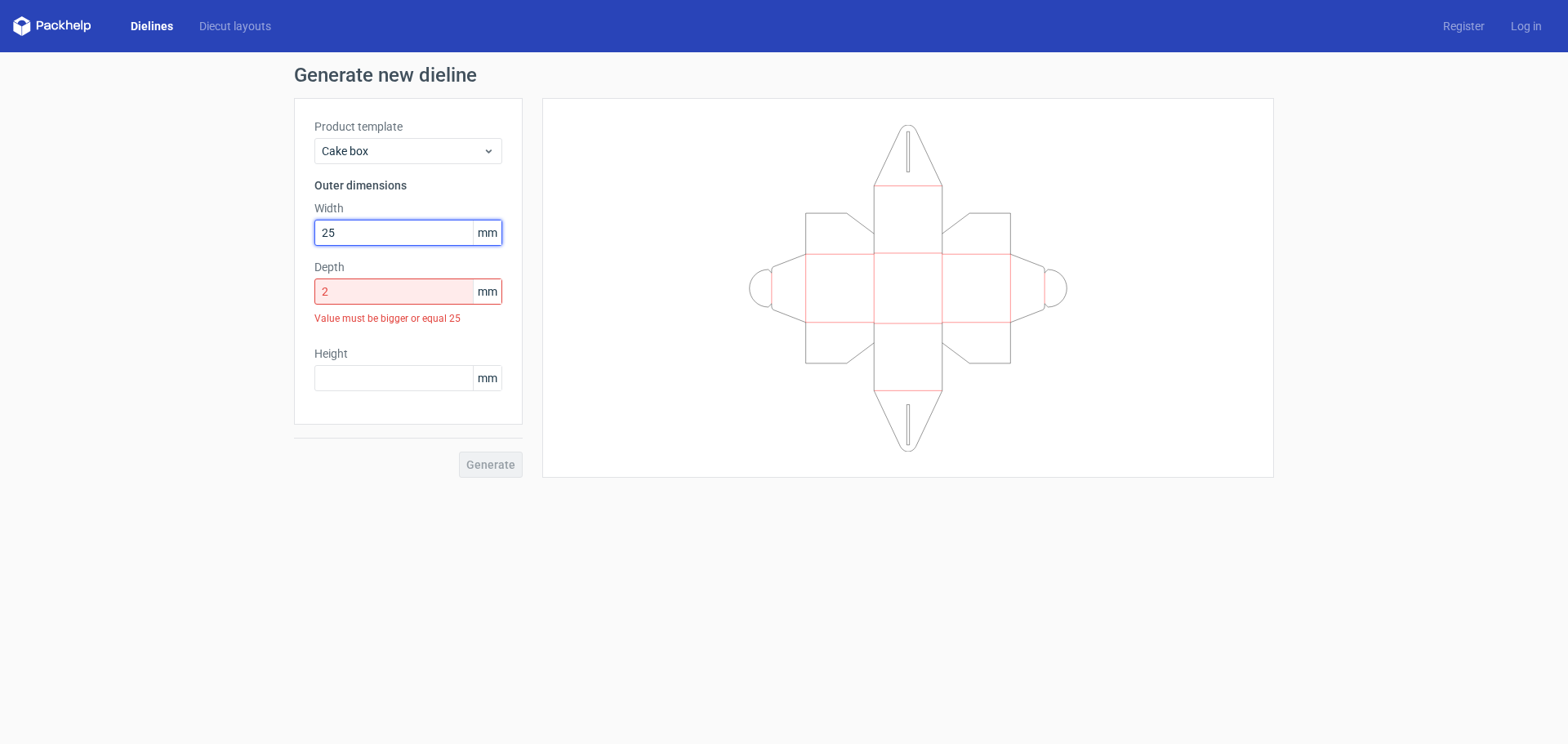
type input "25"
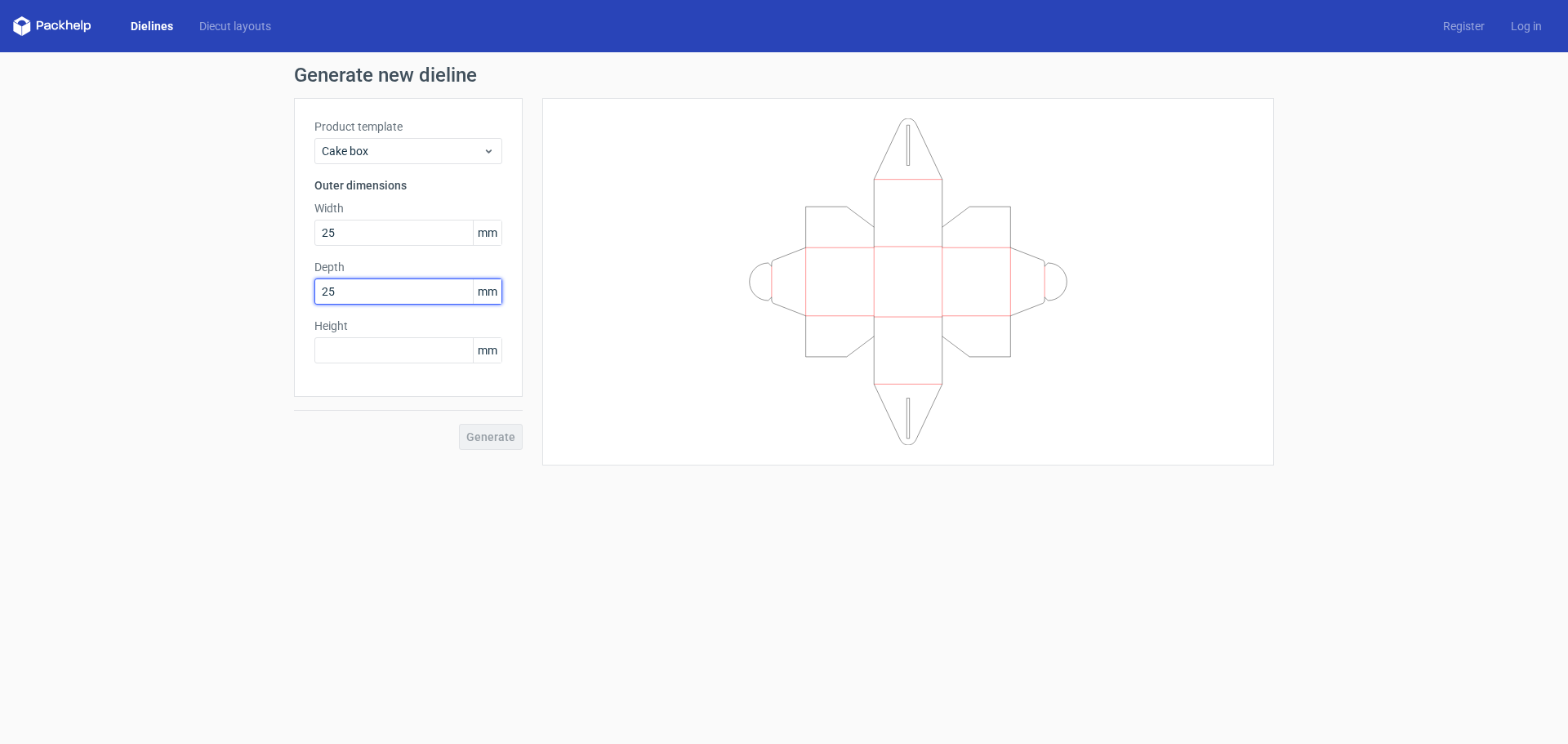
type input "25"
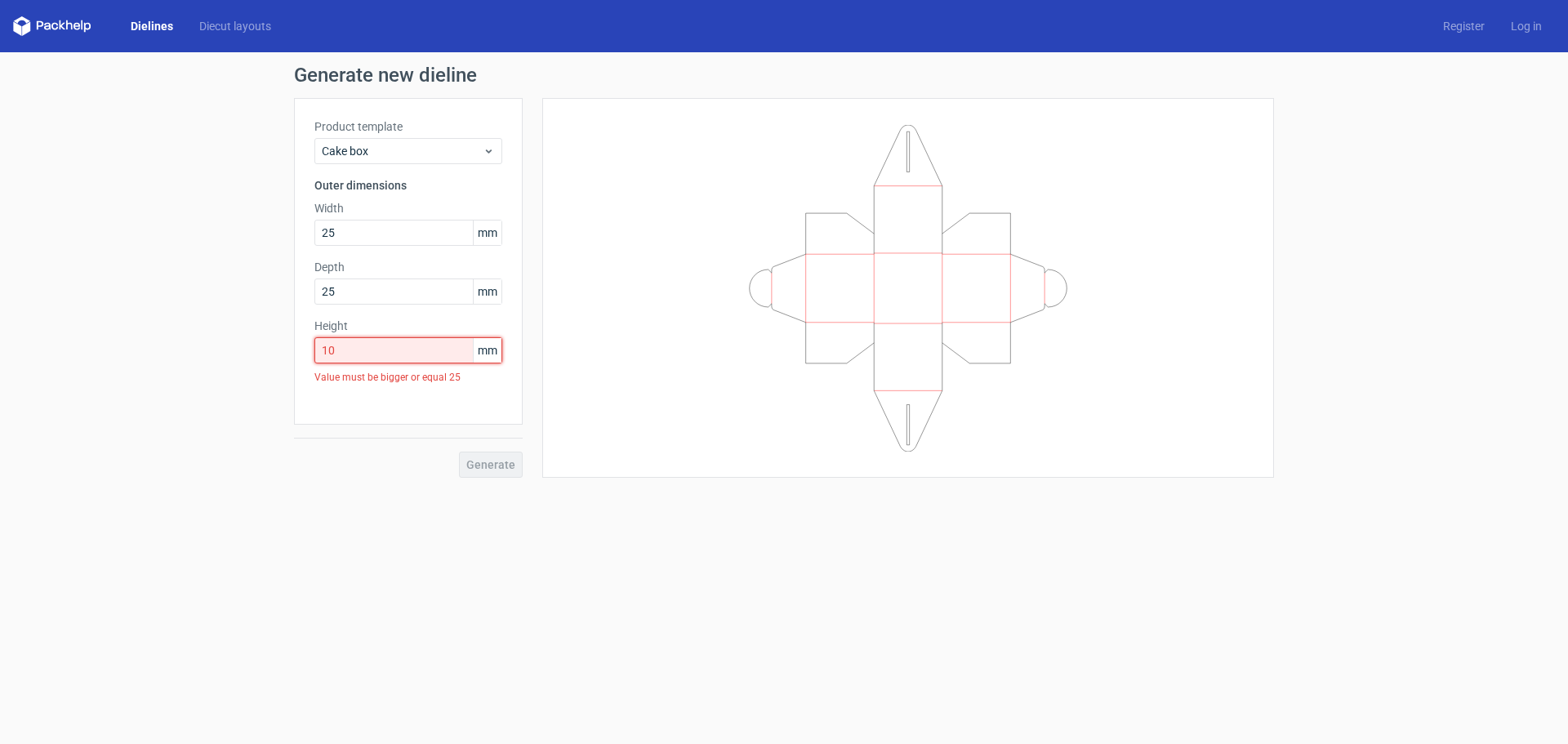
drag, startPoint x: 357, startPoint y: 344, endPoint x: 123, endPoint y: 354, distance: 234.2
click at [140, 357] on div "Generate new dieline Product template Cake box Outer dimensions Width 25 mm Dep…" at bounding box center [784, 271] width 1568 height 438
type input "25"
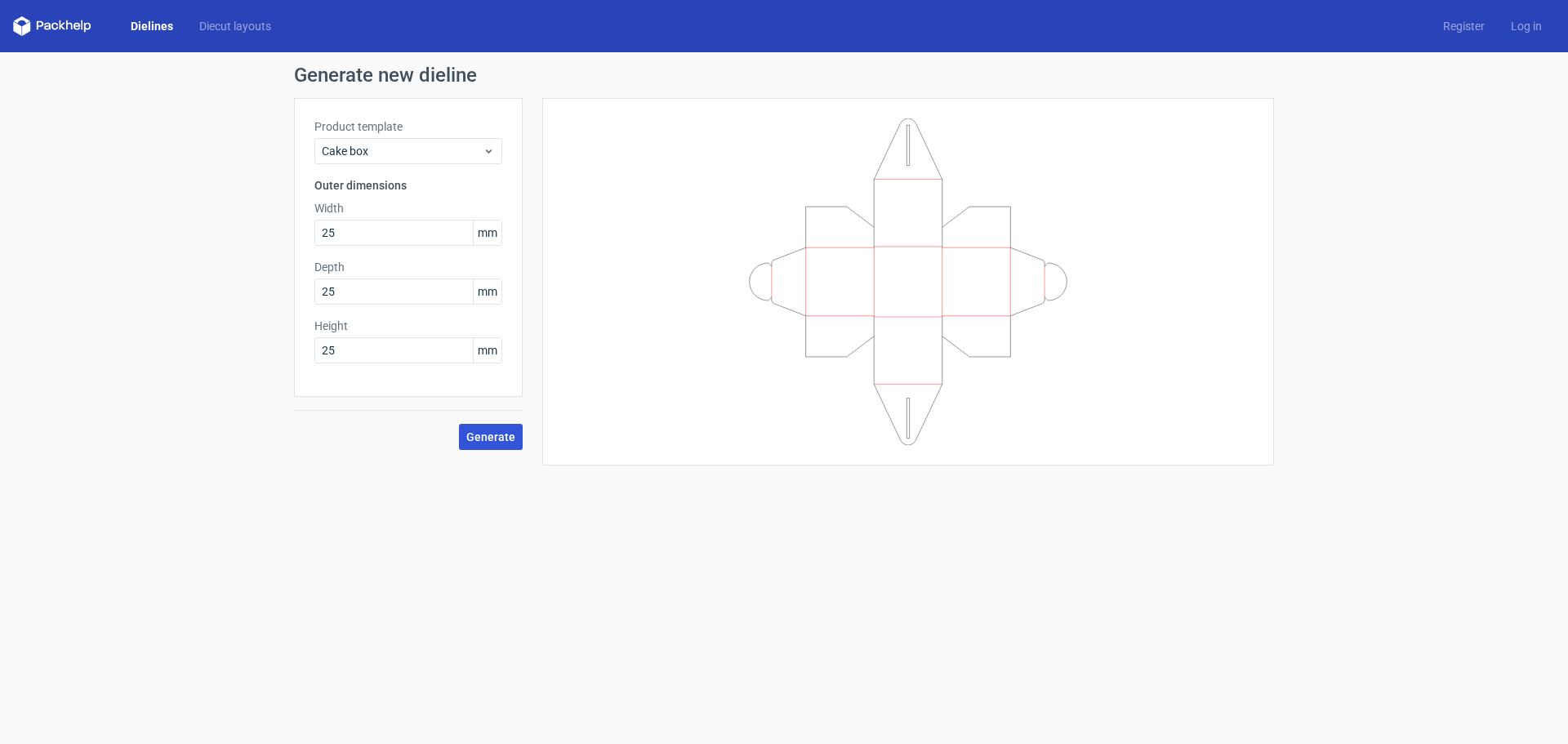
click at [480, 431] on span "Generate" at bounding box center [491, 437] width 49 height 12
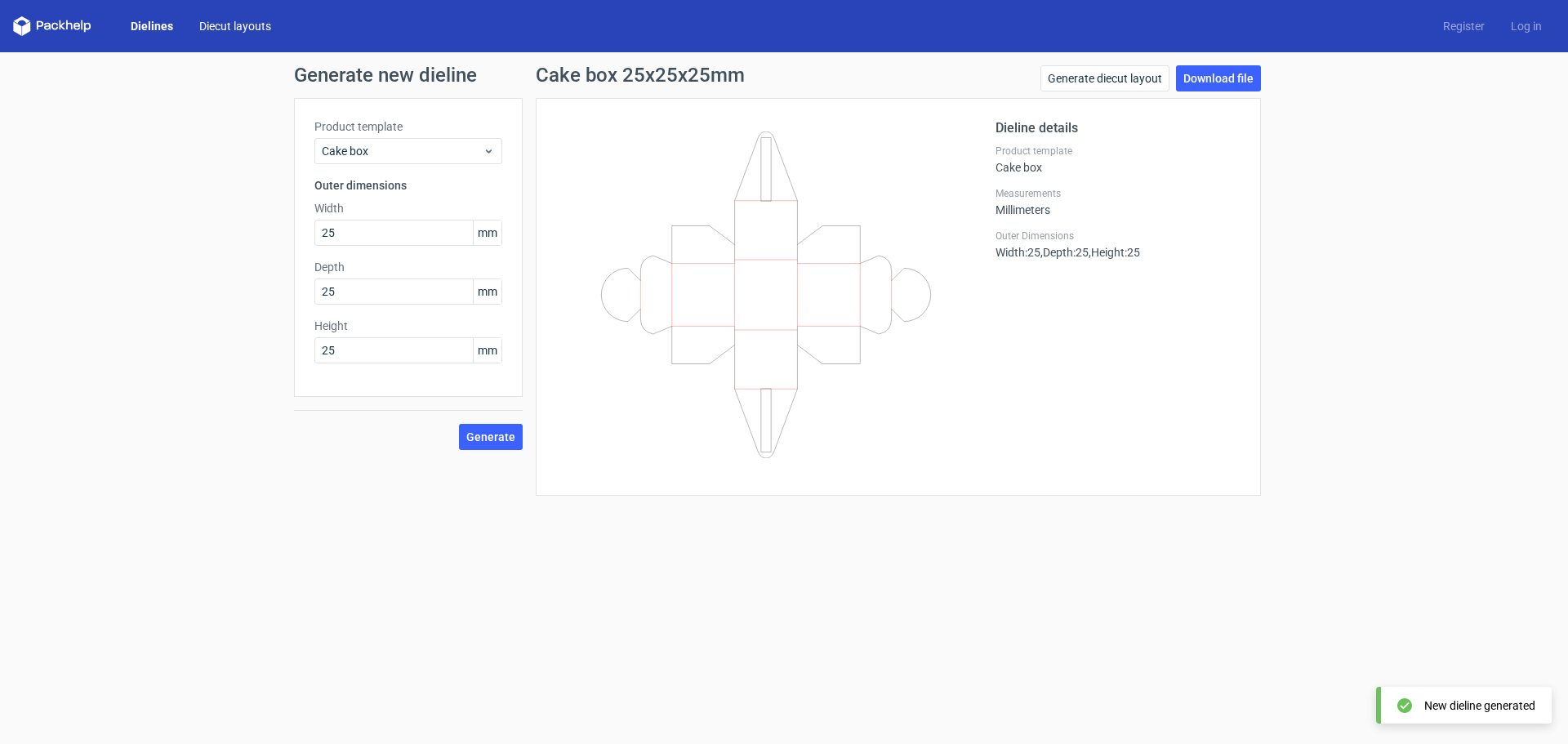
click at [226, 21] on link "Diecut layouts" at bounding box center [234, 26] width 98 height 16
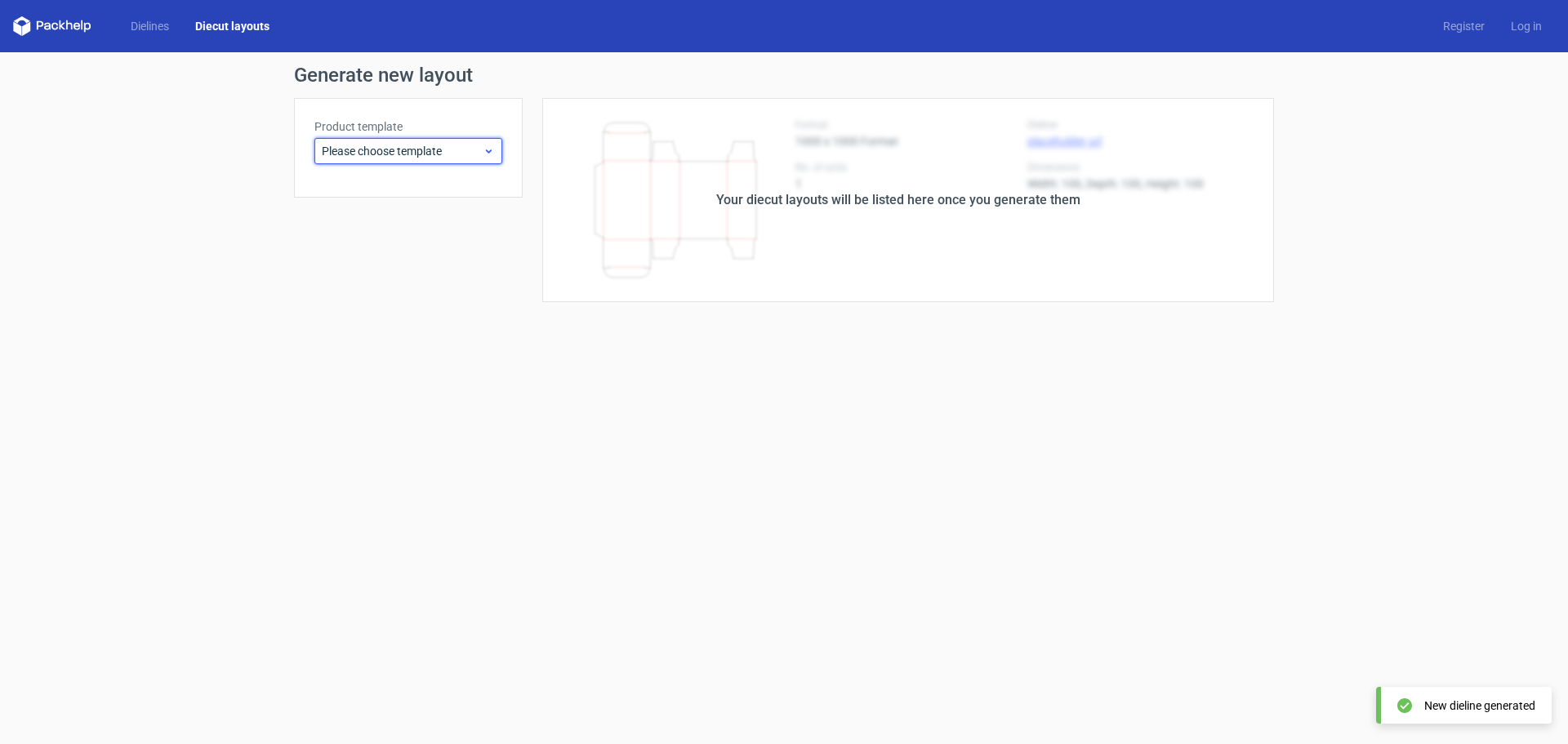
click at [473, 159] on span "Please choose template" at bounding box center [402, 151] width 161 height 16
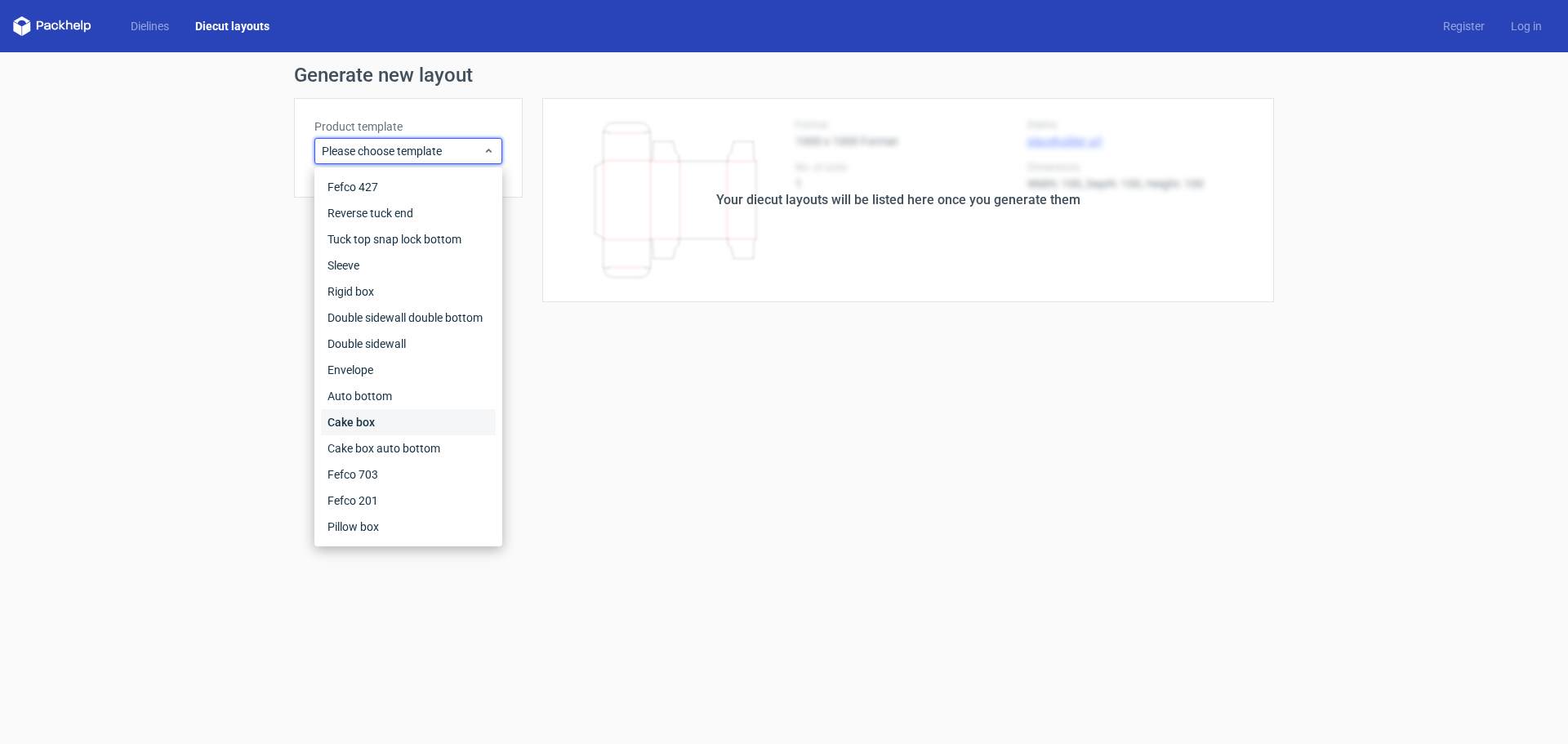
click at [395, 419] on div "Cake box" at bounding box center [408, 423] width 175 height 26
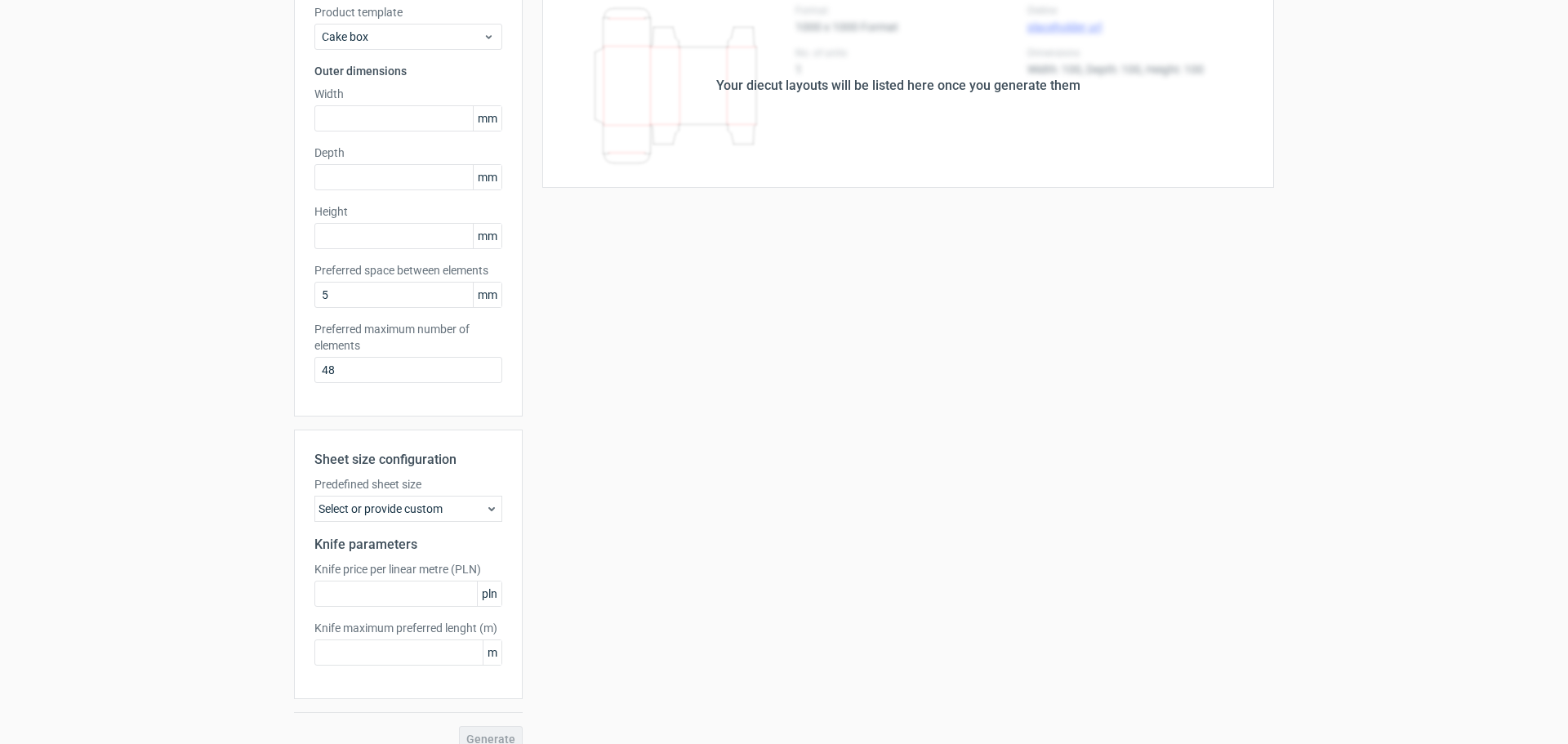
scroll to position [136, 0]
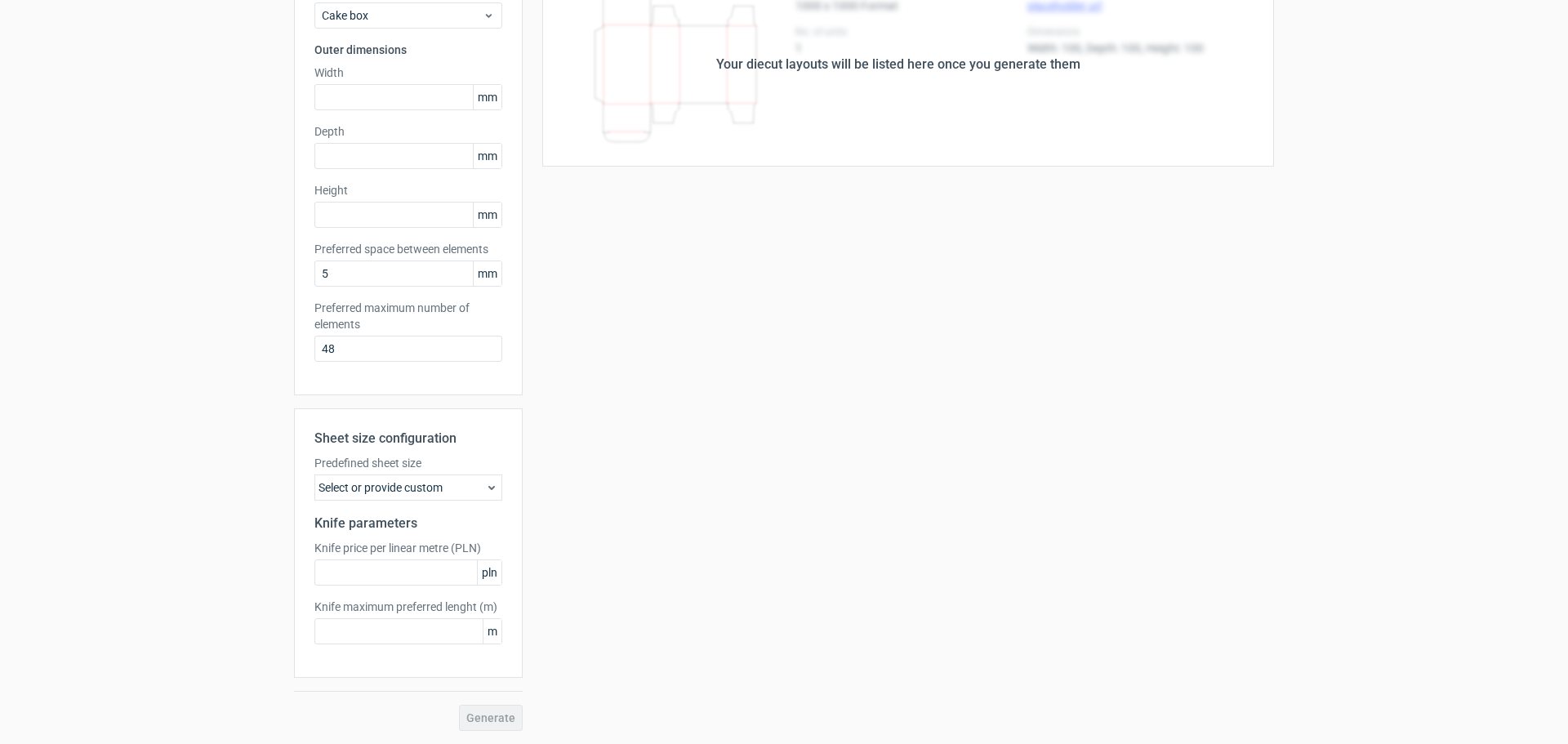
click at [483, 497] on div "Select or provide custom" at bounding box center [408, 488] width 187 height 26
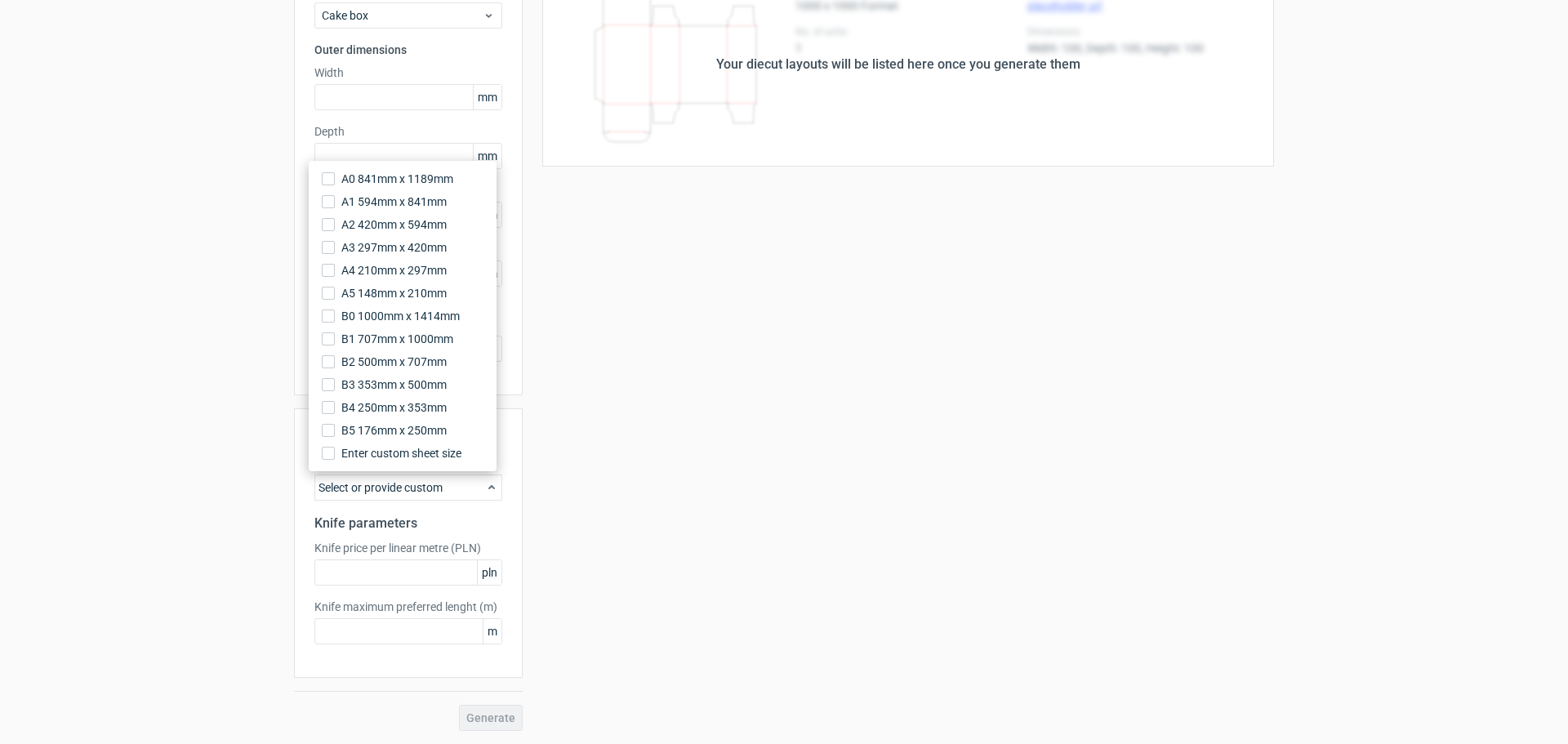
drag, startPoint x: 483, startPoint y: 497, endPoint x: 471, endPoint y: 494, distance: 12.4
click at [471, 494] on div "Select or provide custom" at bounding box center [408, 488] width 187 height 26
click at [523, 464] on div "Your diecut layouts will be listed here once you generate them Height Depth Wid…" at bounding box center [899, 346] width 752 height 769
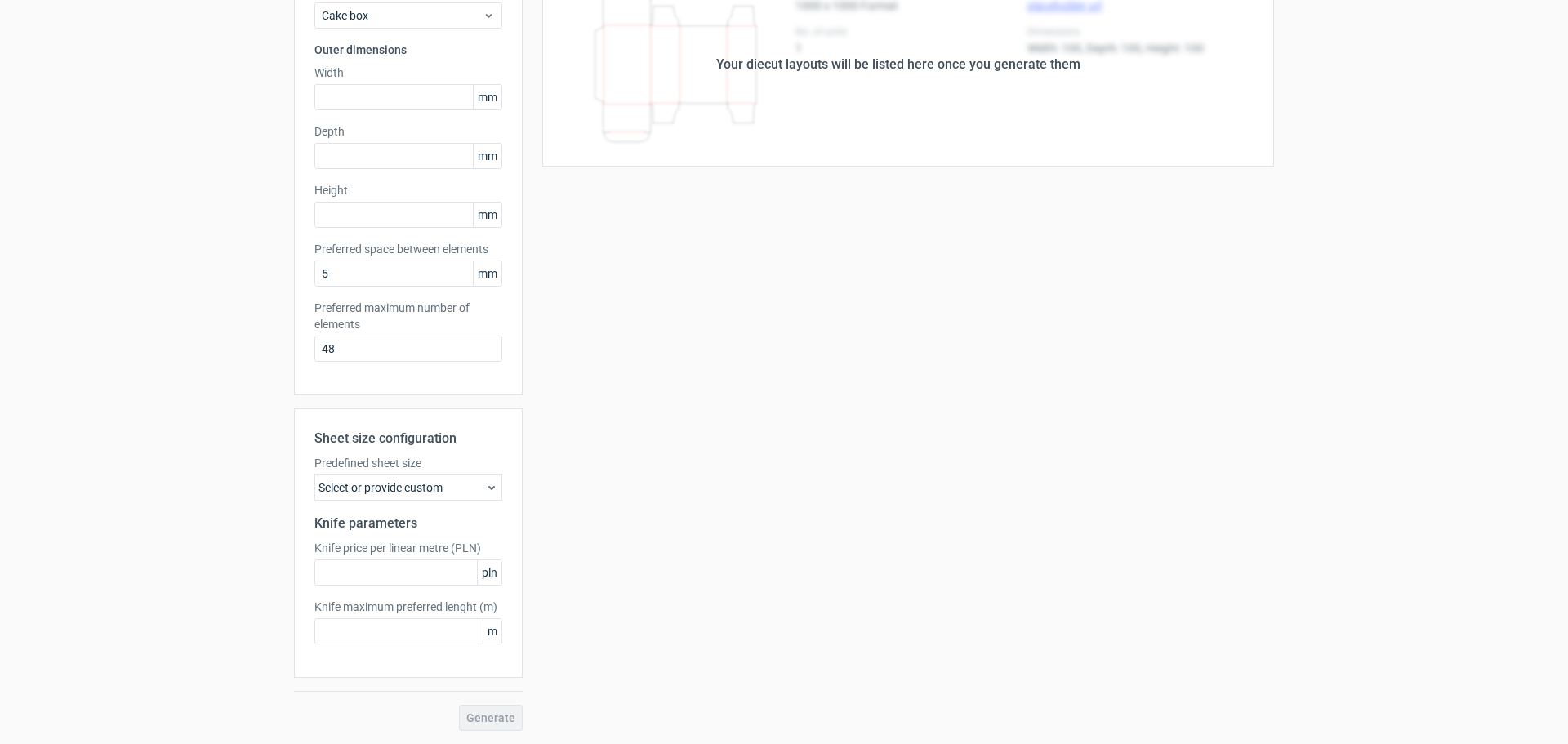
scroll to position [0, 0]
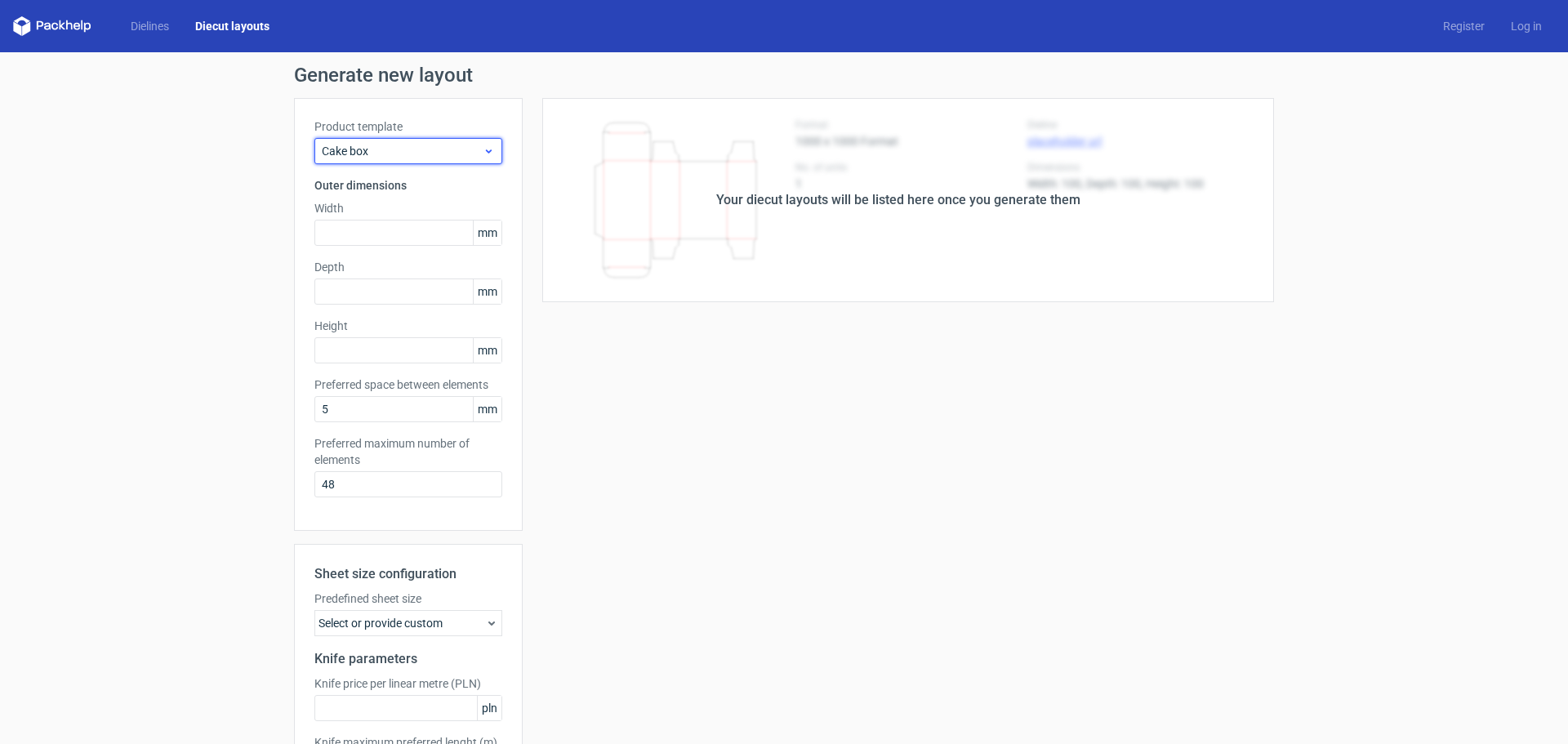
click at [343, 153] on span "Cake box" at bounding box center [402, 151] width 161 height 16
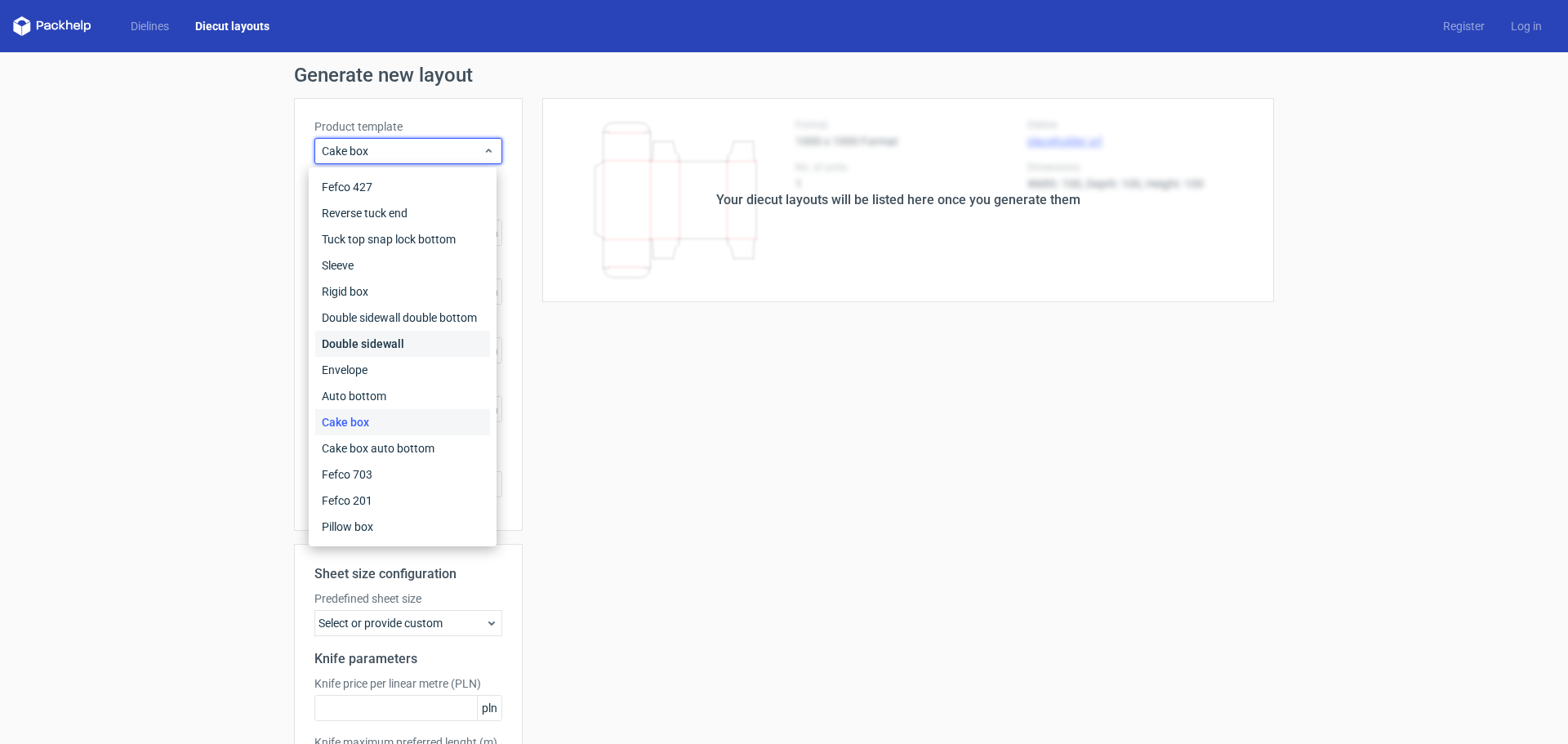
click at [382, 341] on div "Double sidewall" at bounding box center [402, 344] width 175 height 26
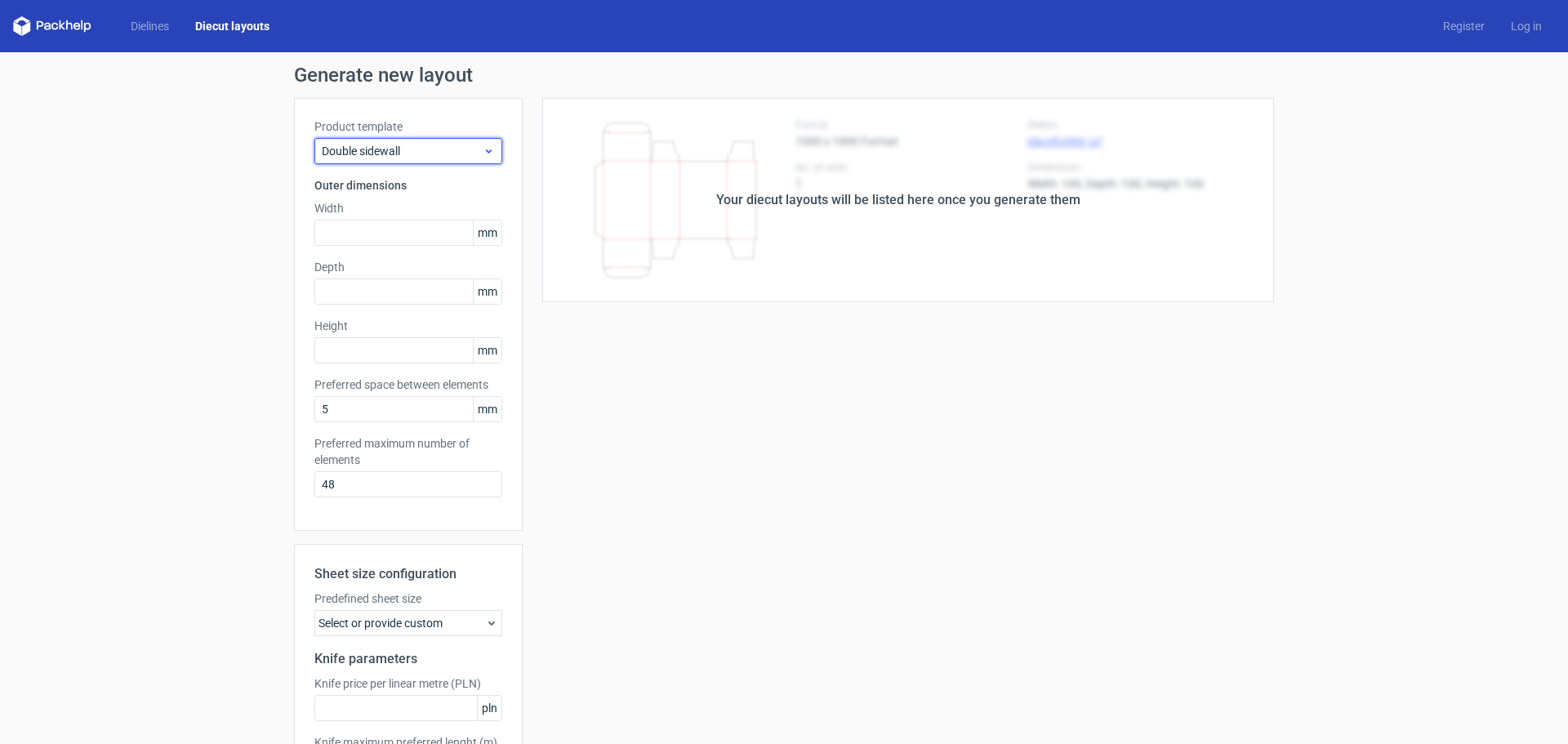
click at [347, 158] on span "Double sidewall" at bounding box center [402, 151] width 161 height 16
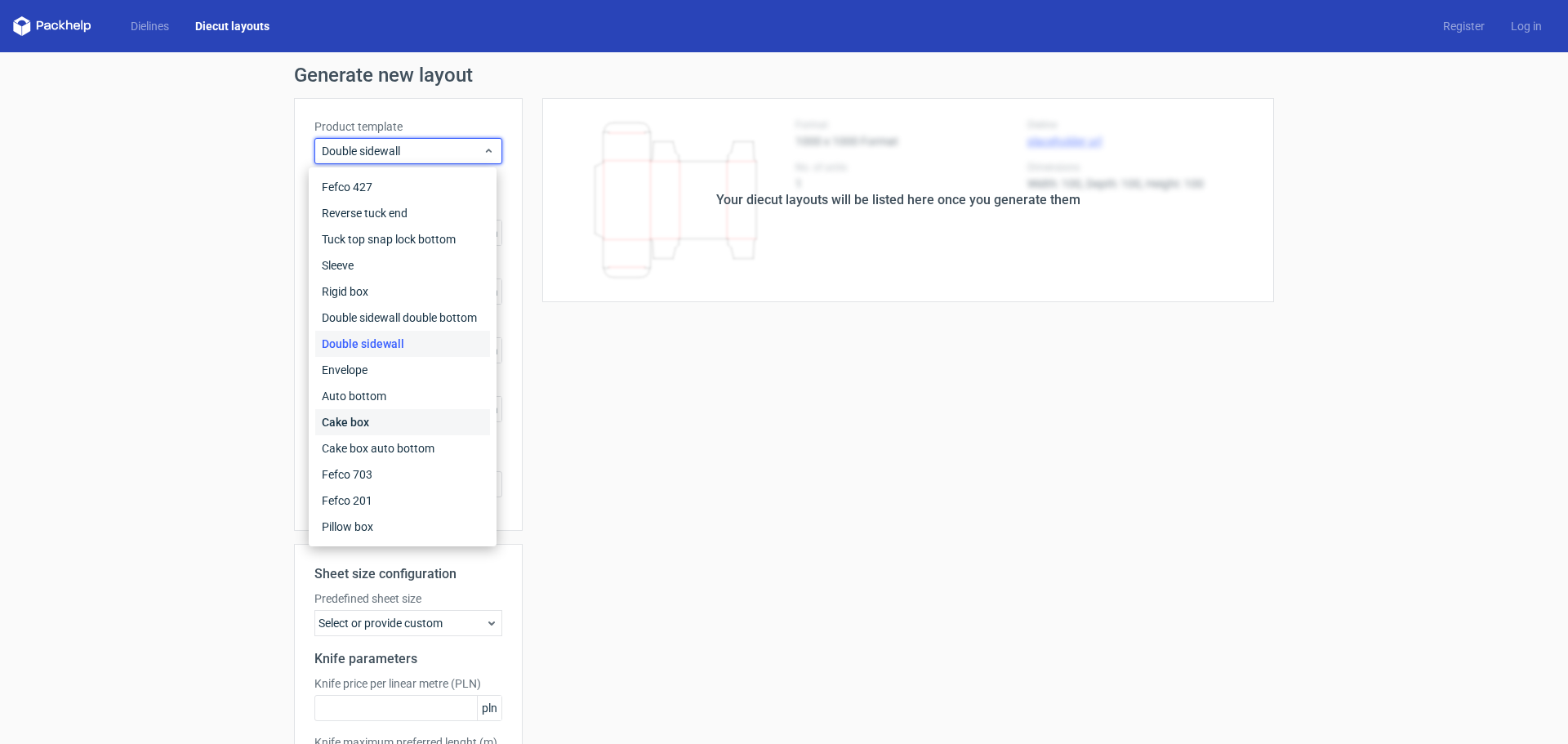
click at [356, 409] on div "Cake box" at bounding box center [402, 423] width 175 height 26
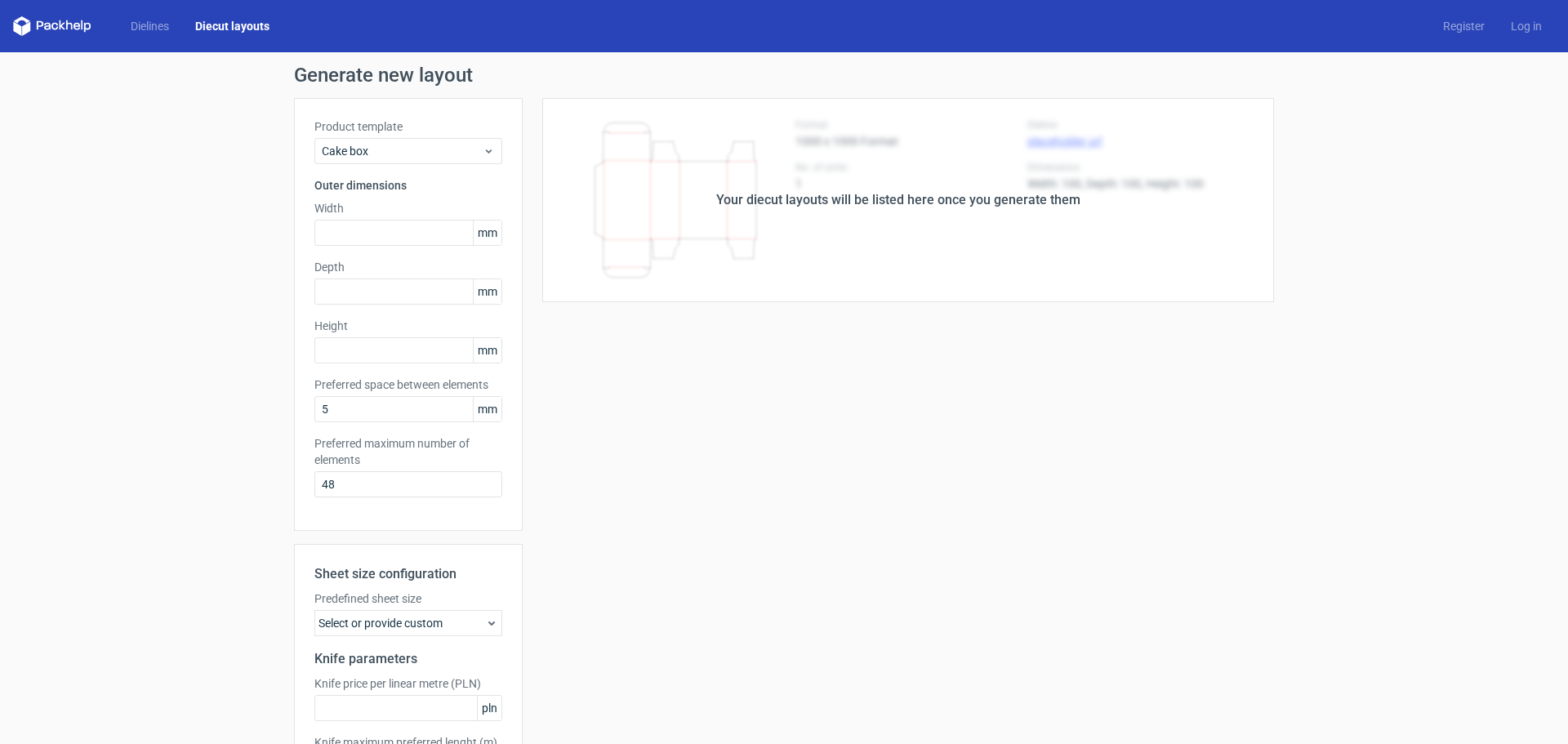
click at [683, 214] on div "Your diecut layouts will be listed here once you generate them" at bounding box center [899, 200] width 752 height 204
click at [881, 200] on div "Your diecut layouts will be listed here once you generate them" at bounding box center [898, 200] width 364 height 20
click at [141, 28] on link "Dielines" at bounding box center [150, 26] width 64 height 16
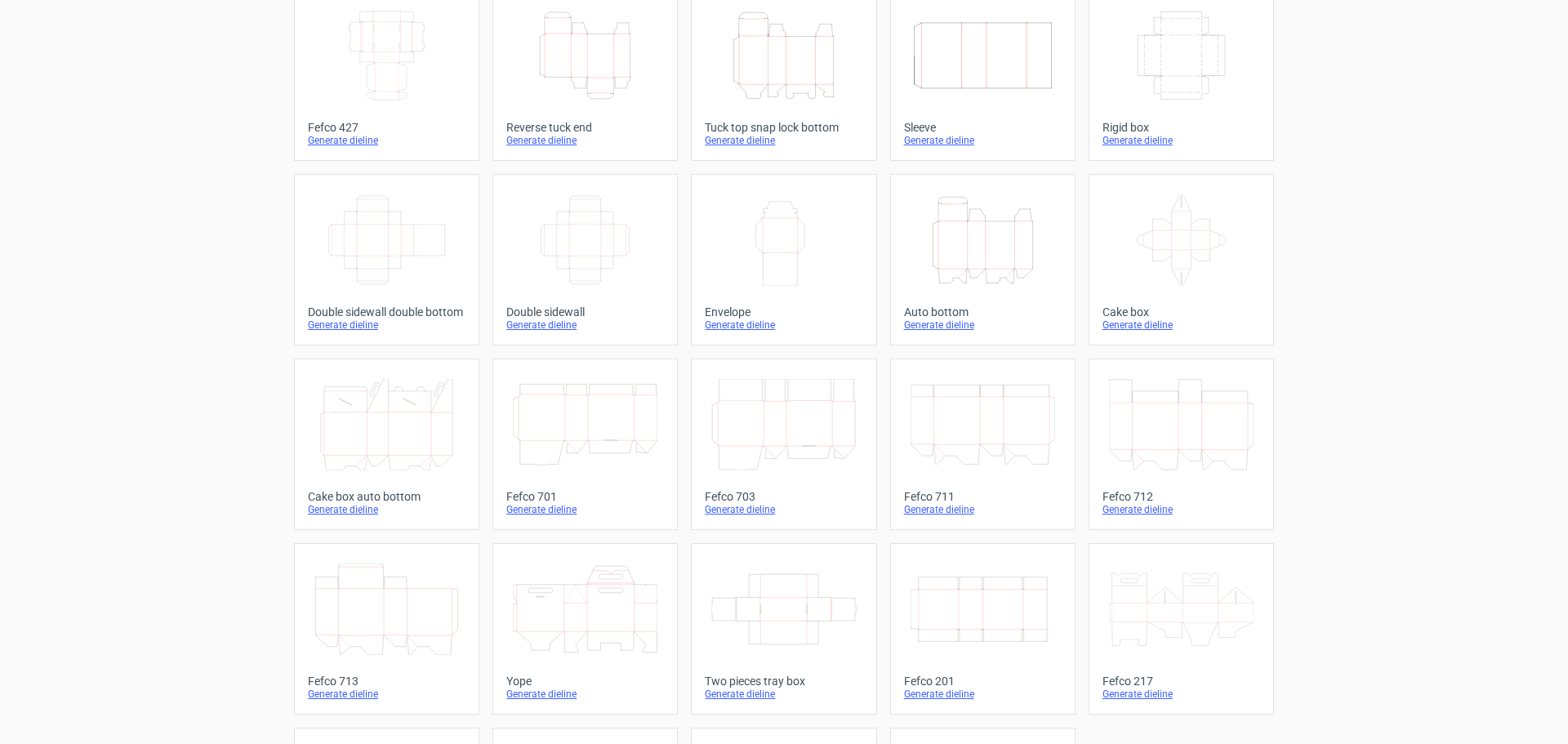
scroll to position [218, 0]
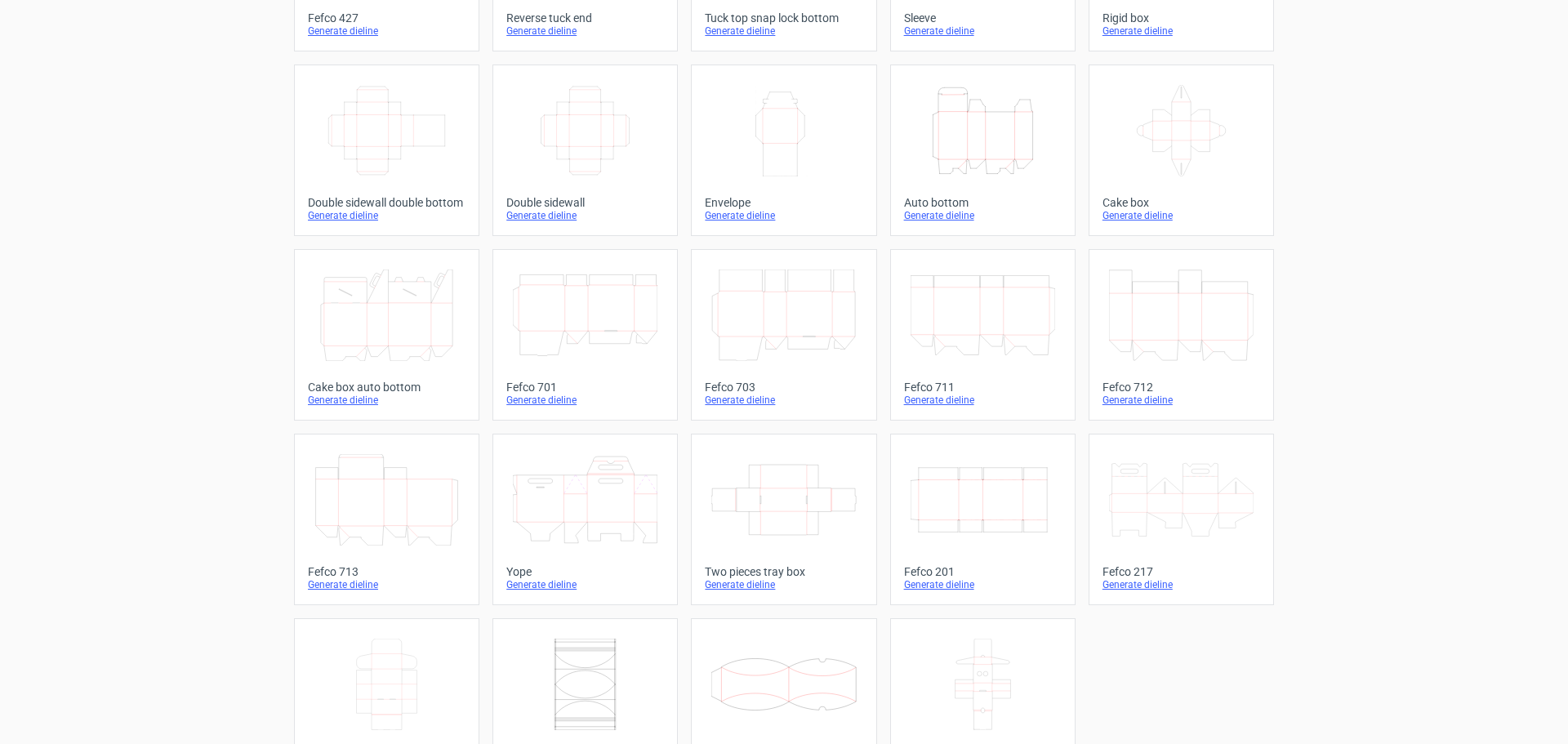
click at [992, 527] on icon "Width Depth Height" at bounding box center [983, 499] width 145 height 91
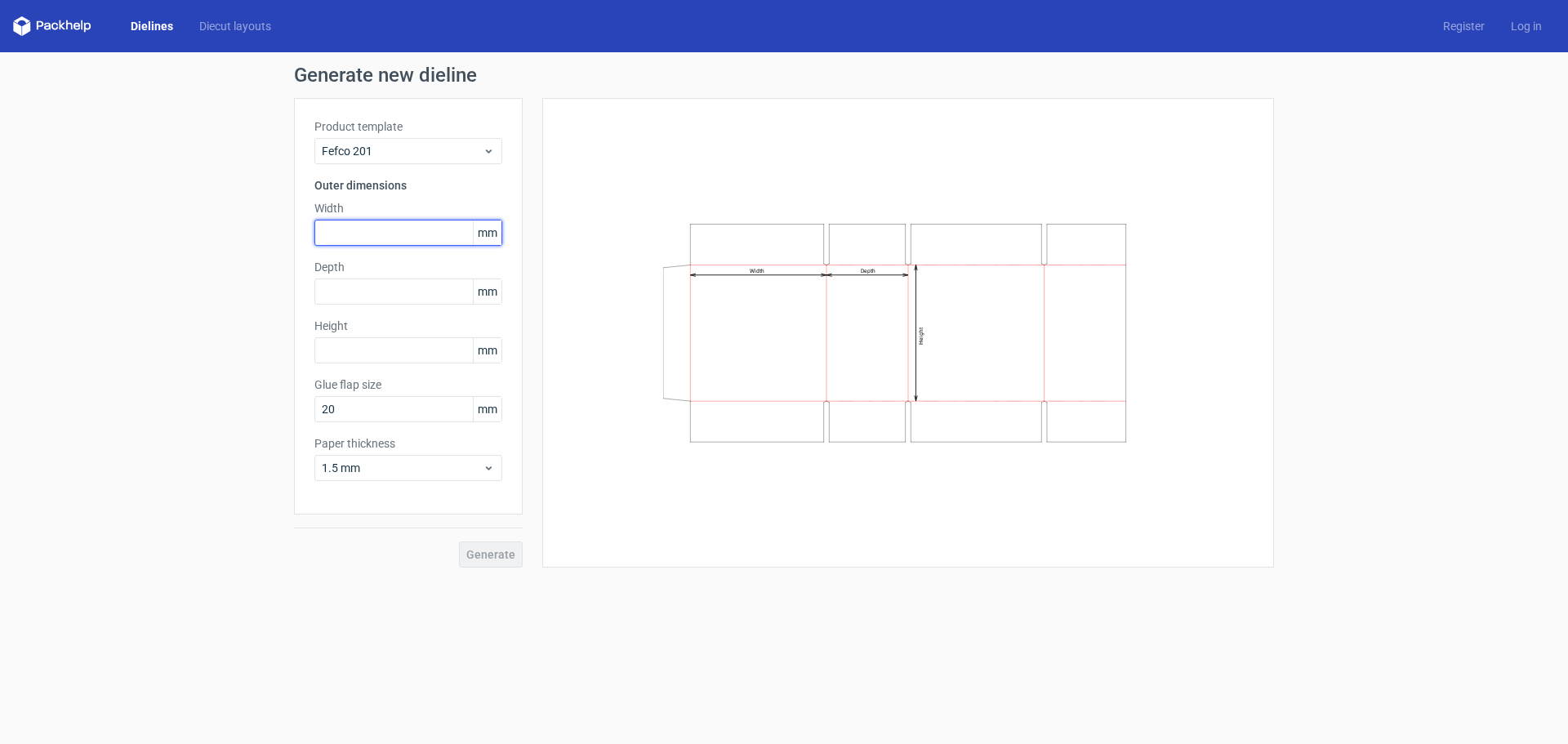
click at [417, 230] on input "text" at bounding box center [408, 233] width 187 height 26
type input "203"
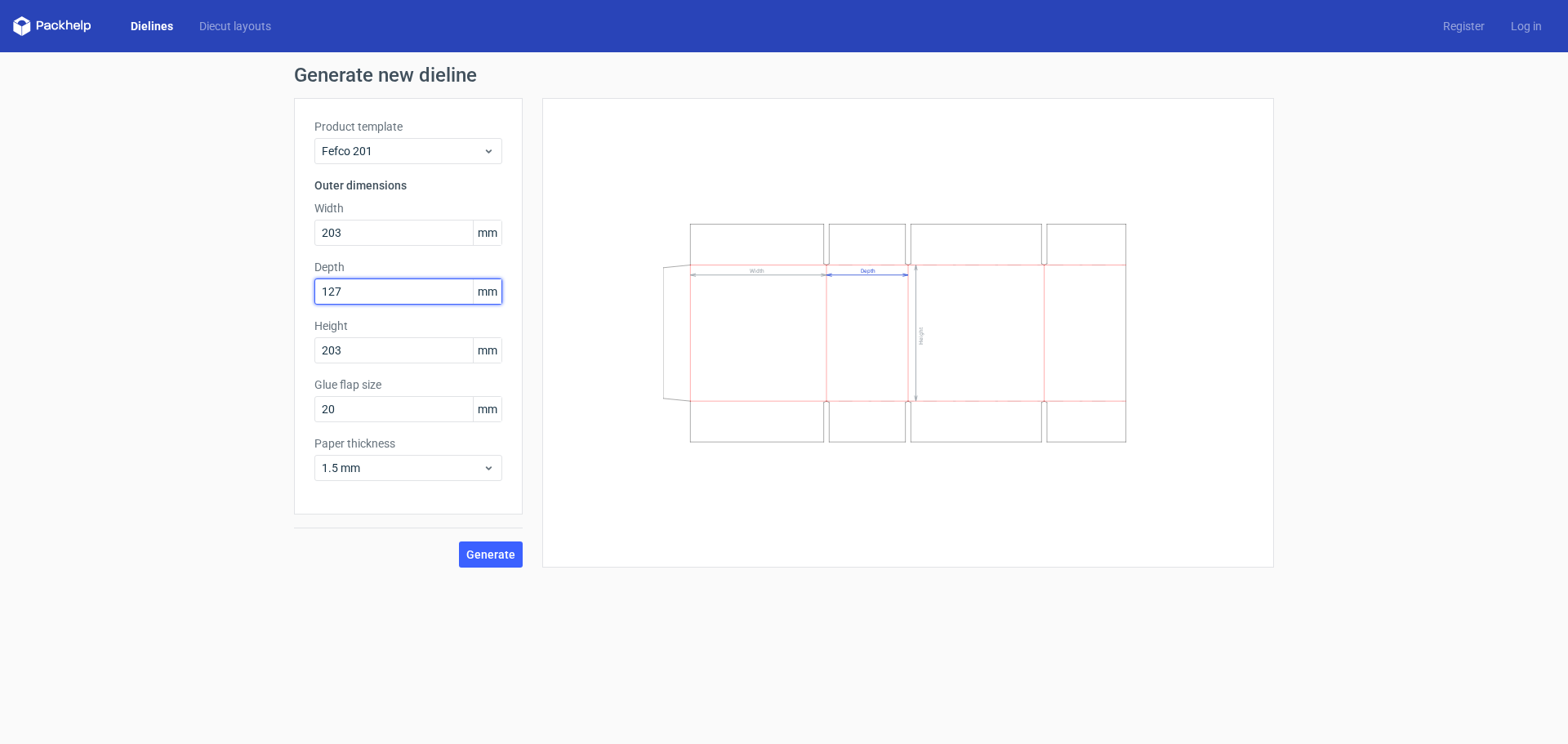
type input "127"
click at [497, 552] on span "Generate" at bounding box center [491, 554] width 49 height 12
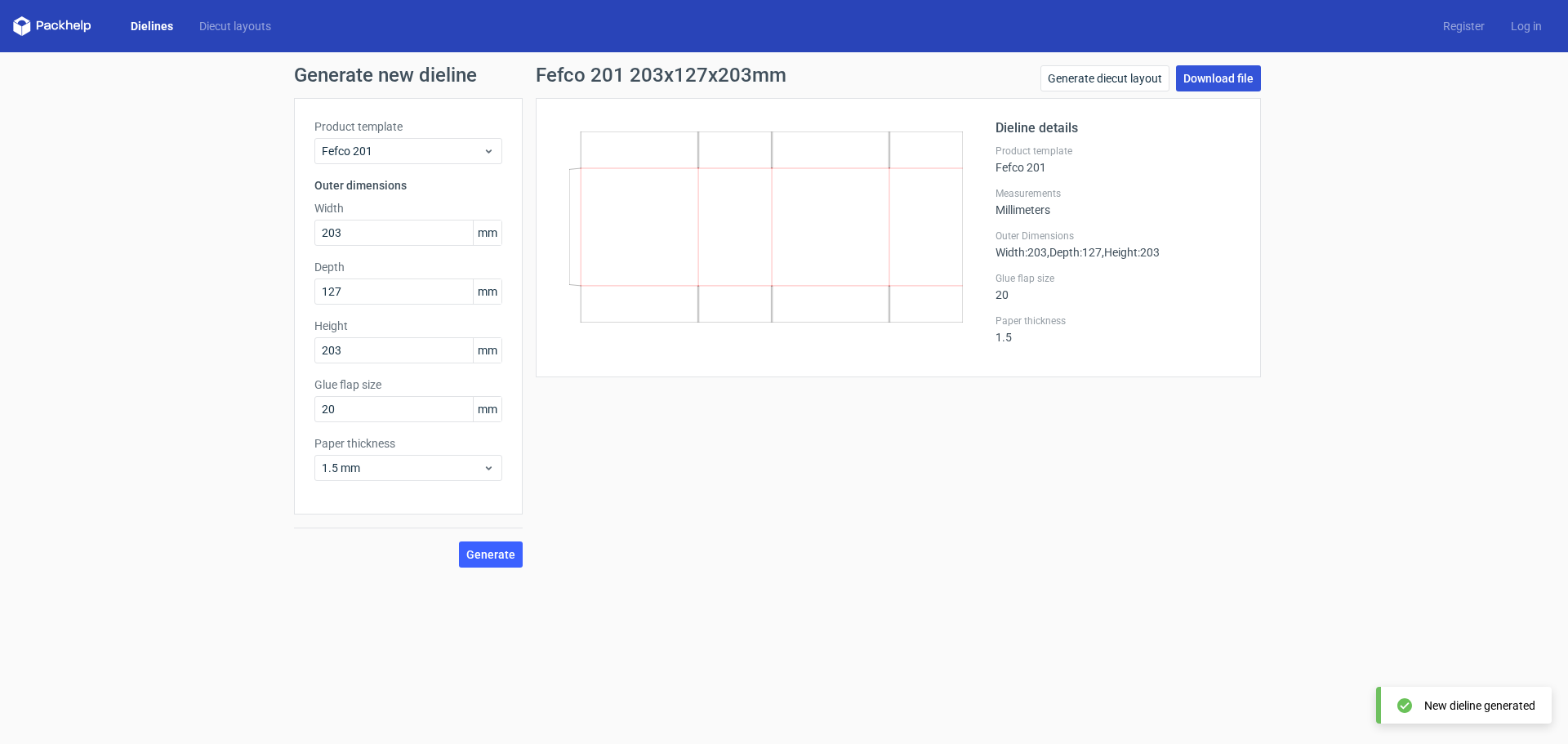
click at [1241, 77] on link "Download file" at bounding box center [1218, 78] width 85 height 26
drag, startPoint x: 266, startPoint y: 15, endPoint x: 1165, endPoint y: 423, distance: 987.3
click at [1165, 423] on div "Fefco 201 203x127x203mm Generate diecut layout Download file Dieline details Pr…" at bounding box center [899, 316] width 752 height 502
click at [1144, 81] on link "Generate diecut layout" at bounding box center [1104, 78] width 129 height 26
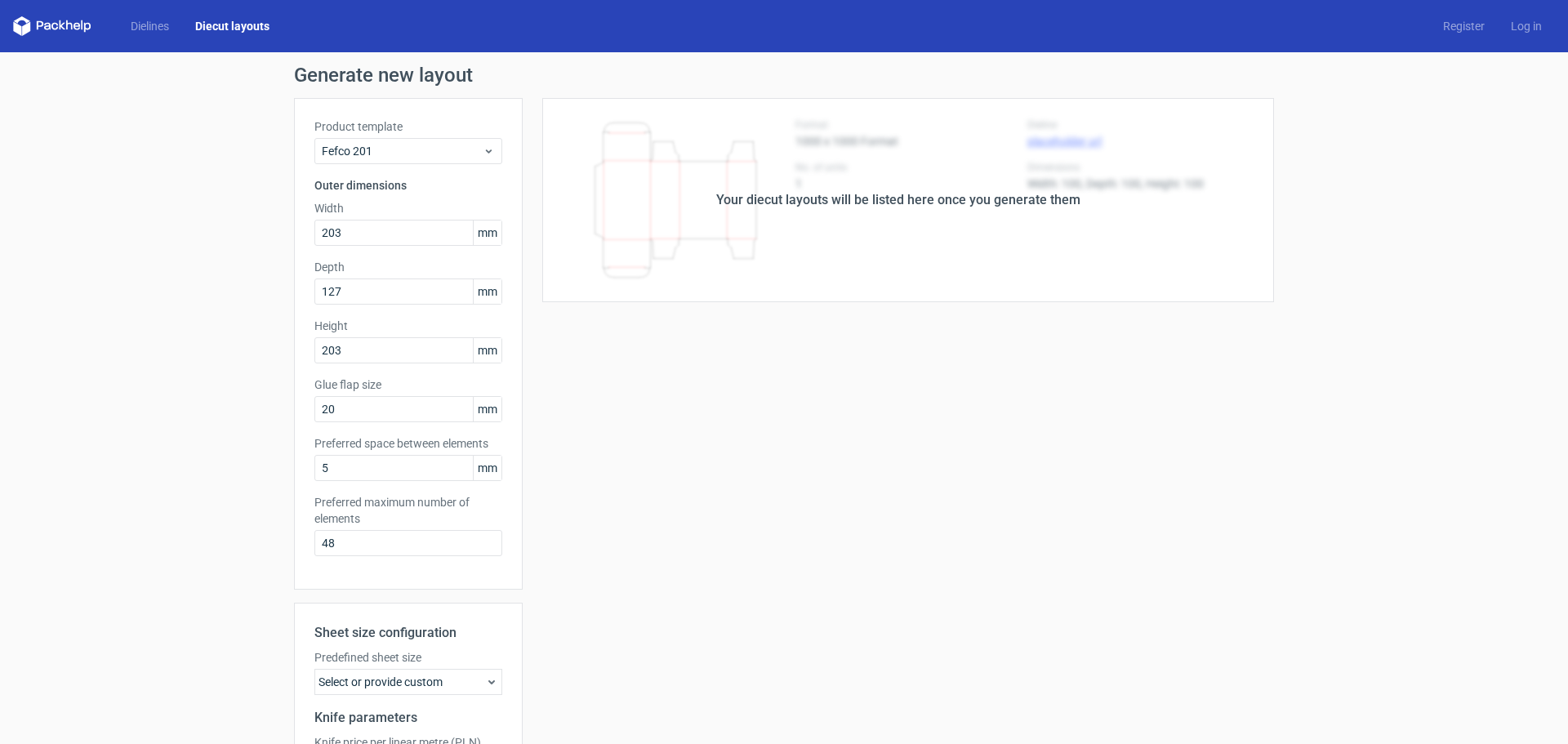
click at [458, 380] on label "Glue flap size" at bounding box center [408, 385] width 187 height 16
click at [387, 229] on input "203" at bounding box center [408, 233] width 187 height 26
click at [343, 475] on input "5" at bounding box center [408, 468] width 187 height 26
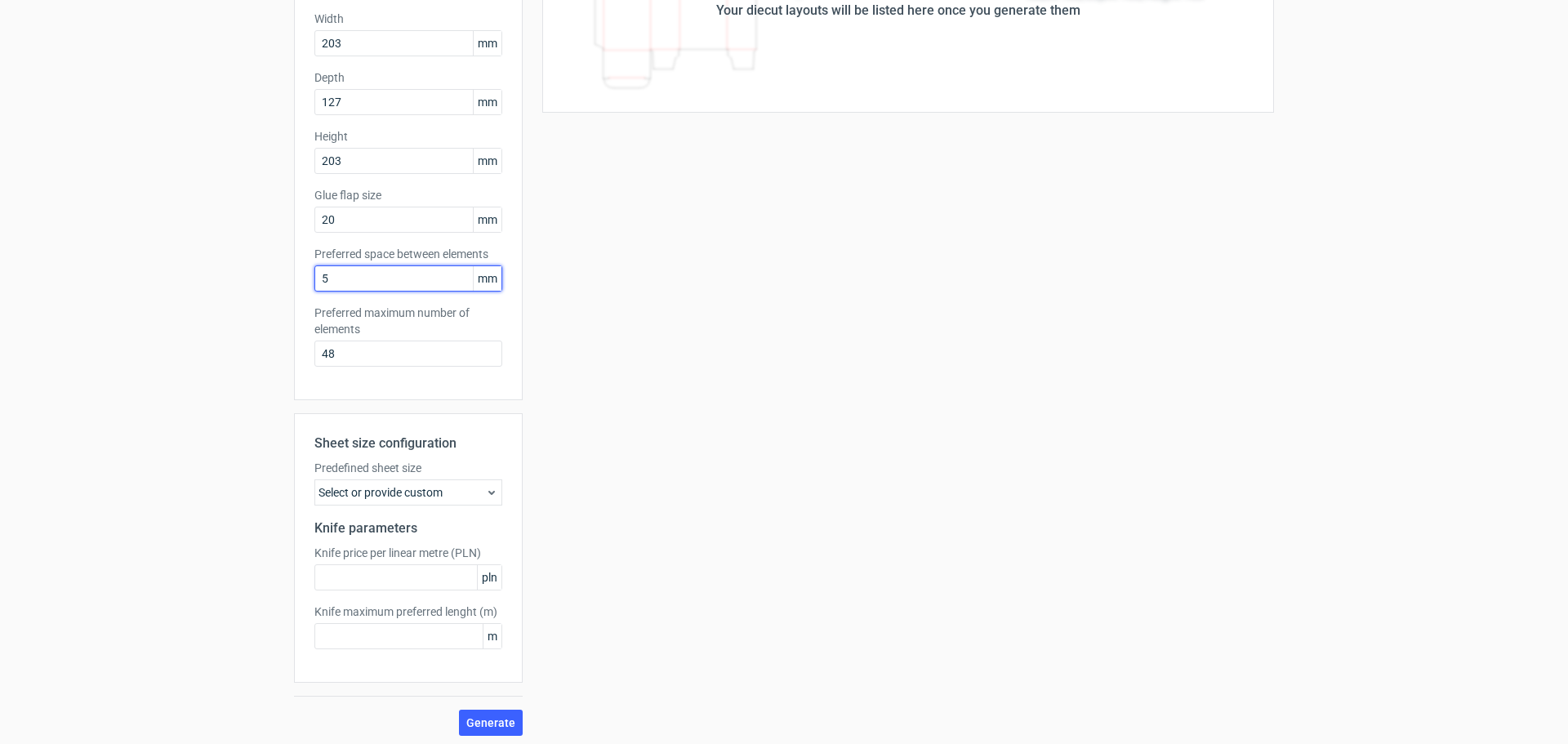
scroll to position [194, 0]
click at [483, 732] on div "Generate new layout Product template Fefco 201 Outer dimensions Width 203 mm De…" at bounding box center [784, 301] width 1568 height 886
click at [491, 713] on span "Generate" at bounding box center [491, 718] width 49 height 12
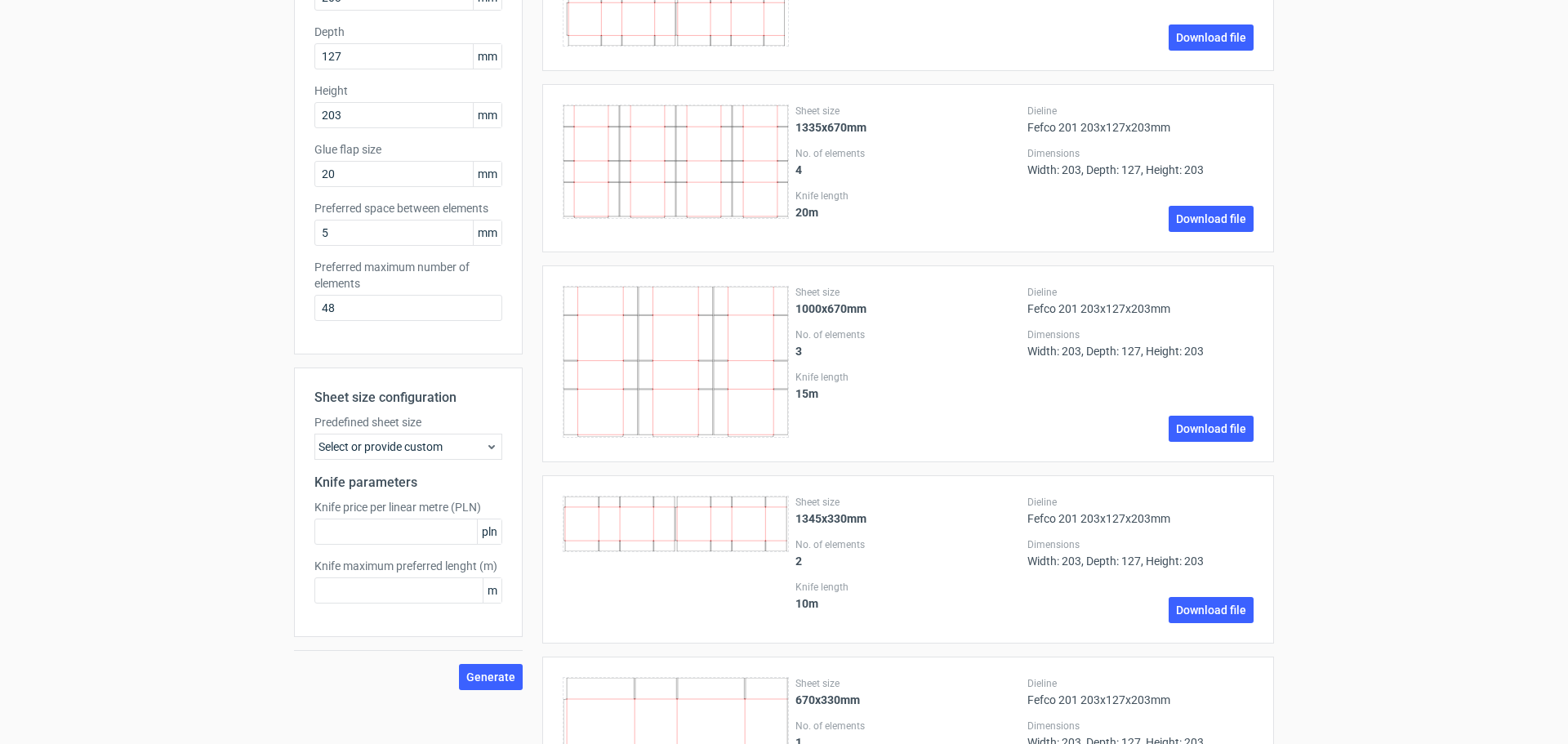
scroll to position [344, 0]
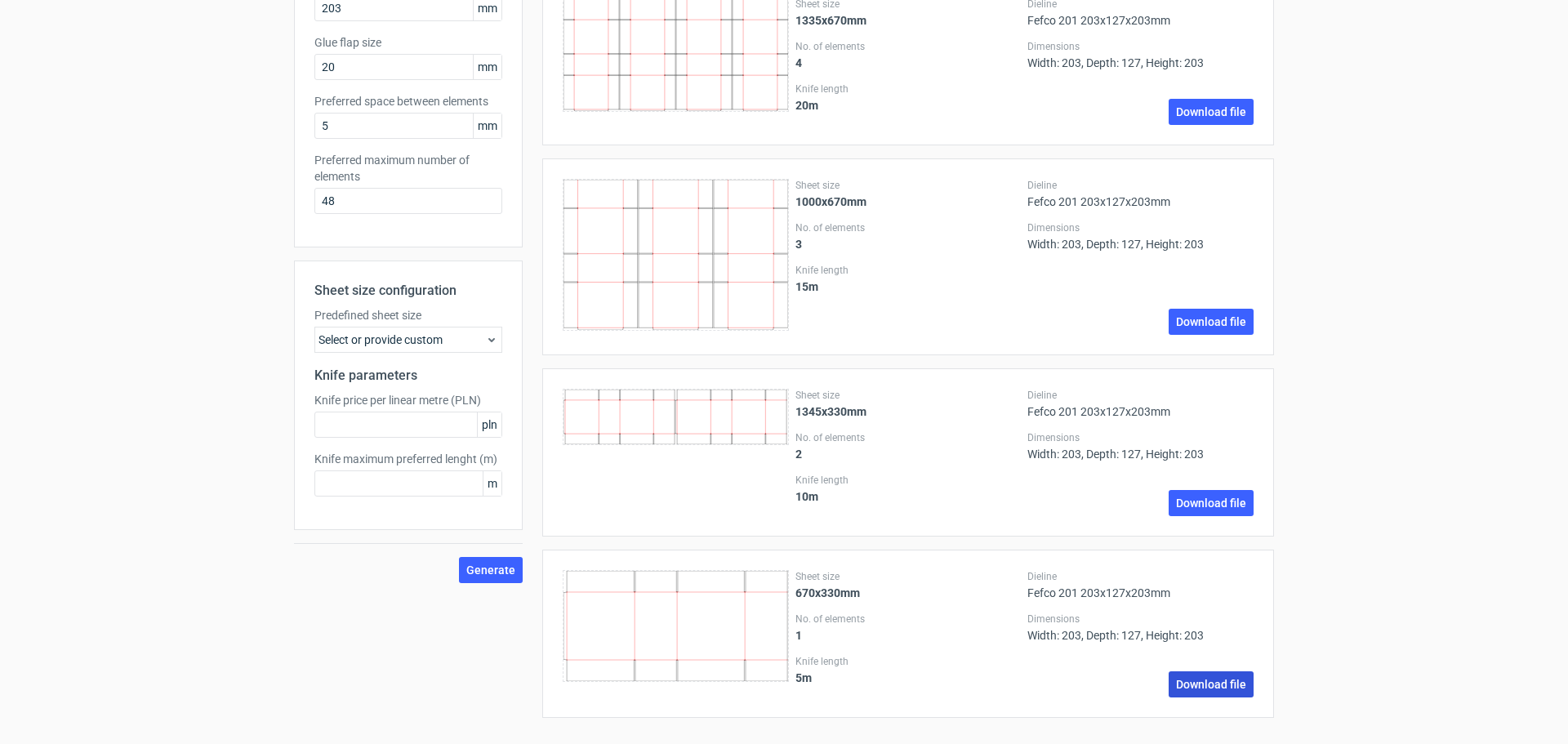
click at [1223, 682] on link "Download file" at bounding box center [1210, 684] width 85 height 26
